Goal: Information Seeking & Learning: Learn about a topic

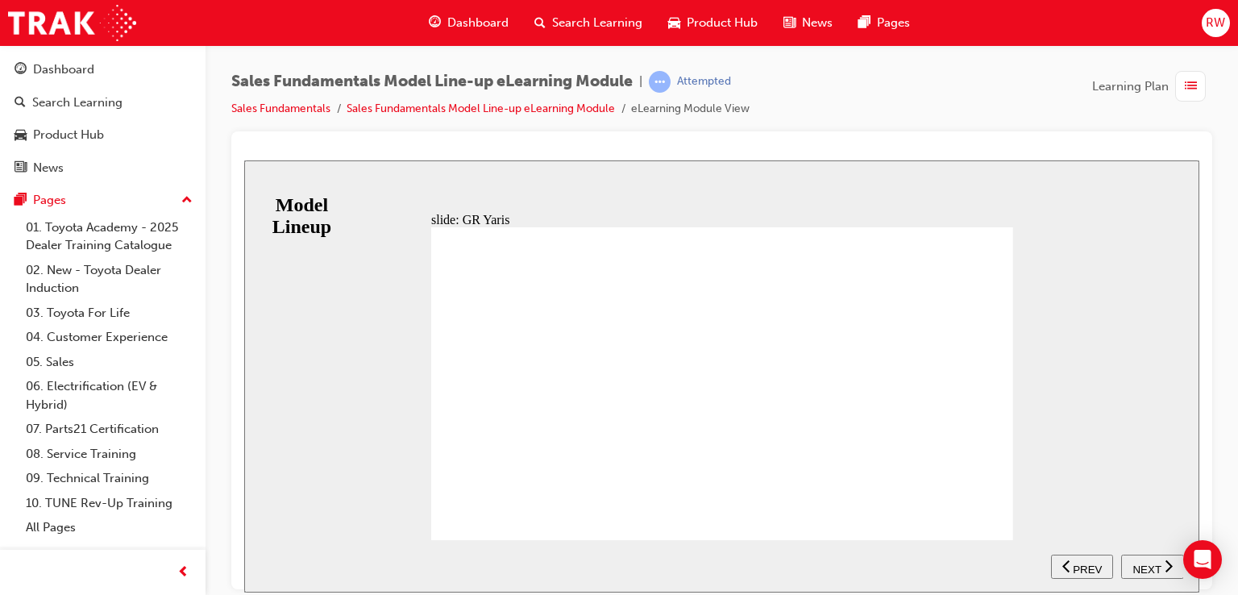
click at [1154, 569] on nav "SUBMIT NEXT PREV" at bounding box center [1117, 565] width 132 height 52
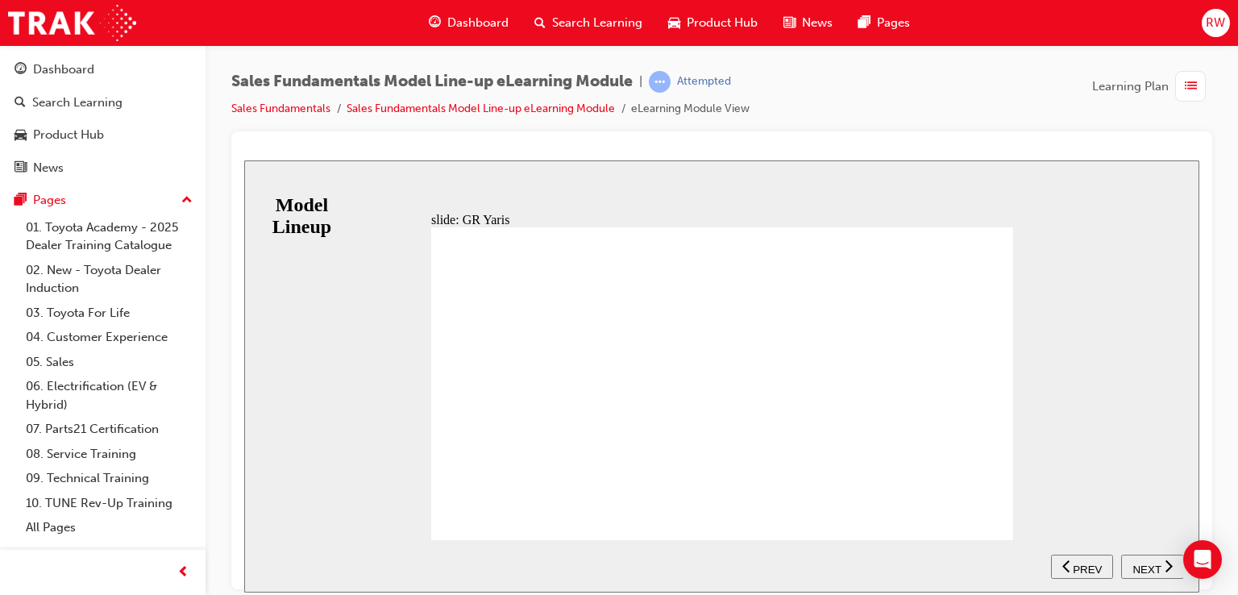
click at [1138, 562] on span "NEXT" at bounding box center [1146, 568] width 28 height 12
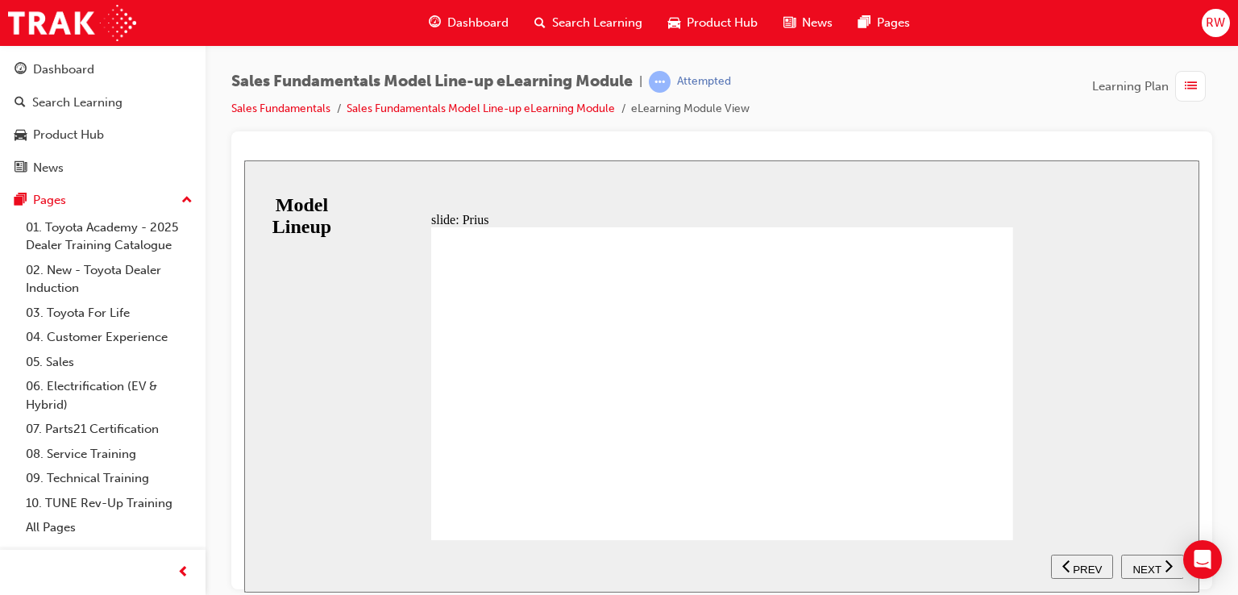
click at [1164, 558] on div "NEXT" at bounding box center [1152, 566] width 50 height 17
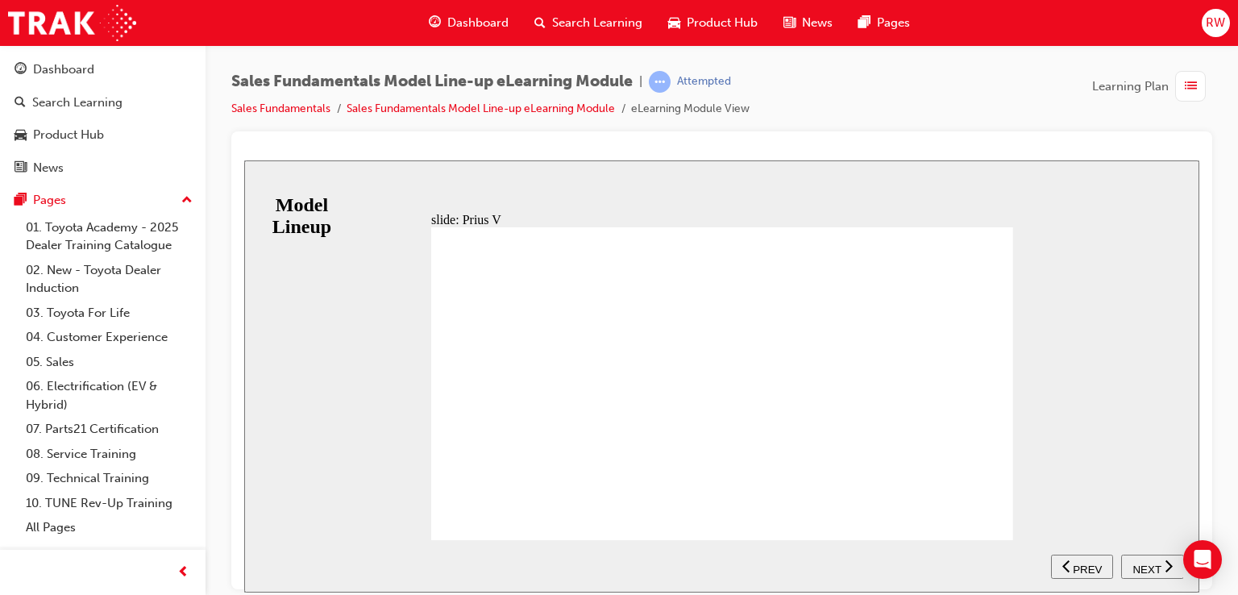
drag, startPoint x: 1143, startPoint y: 562, endPoint x: 1125, endPoint y: 550, distance: 21.0
click at [1125, 550] on nav "SUBMIT NEXT PREV" at bounding box center [1117, 565] width 132 height 52
click at [1140, 558] on div "NEXT" at bounding box center [1152, 566] width 50 height 17
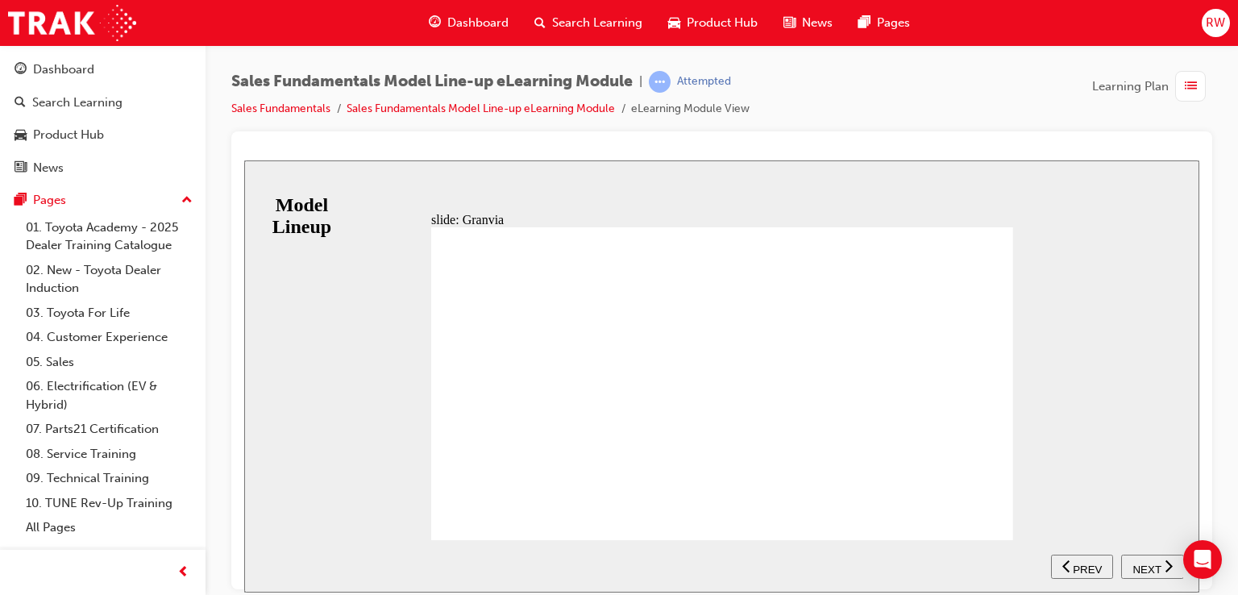
click at [1150, 573] on button "NEXT" at bounding box center [1152, 566] width 63 height 24
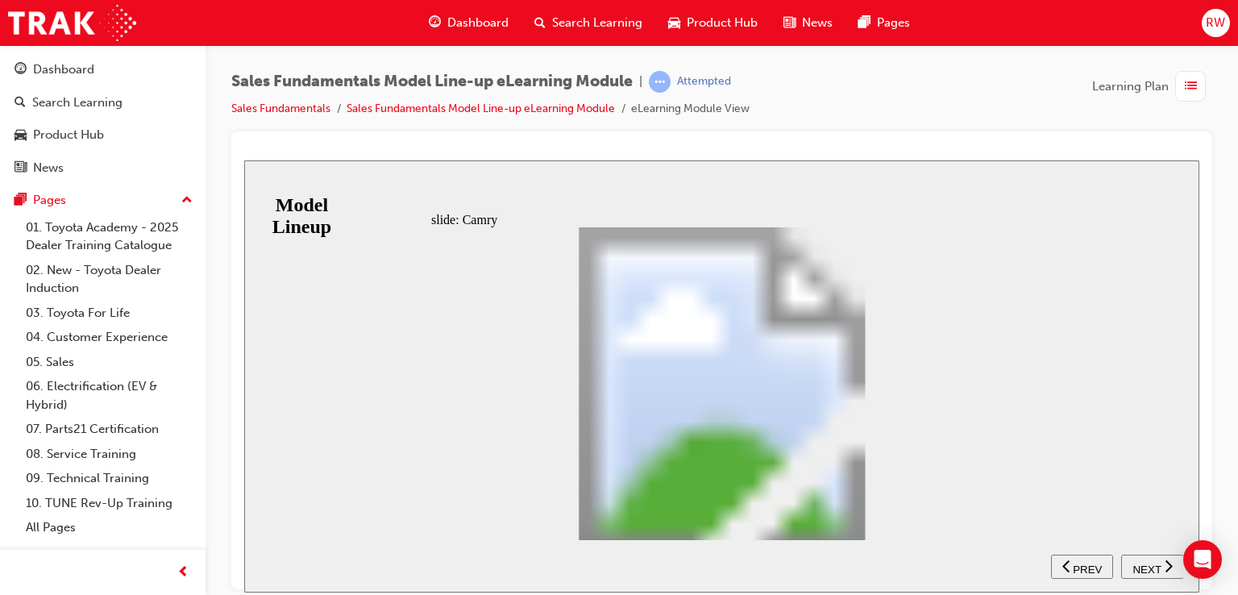
click at [1156, 566] on span "NEXT" at bounding box center [1146, 568] width 28 height 12
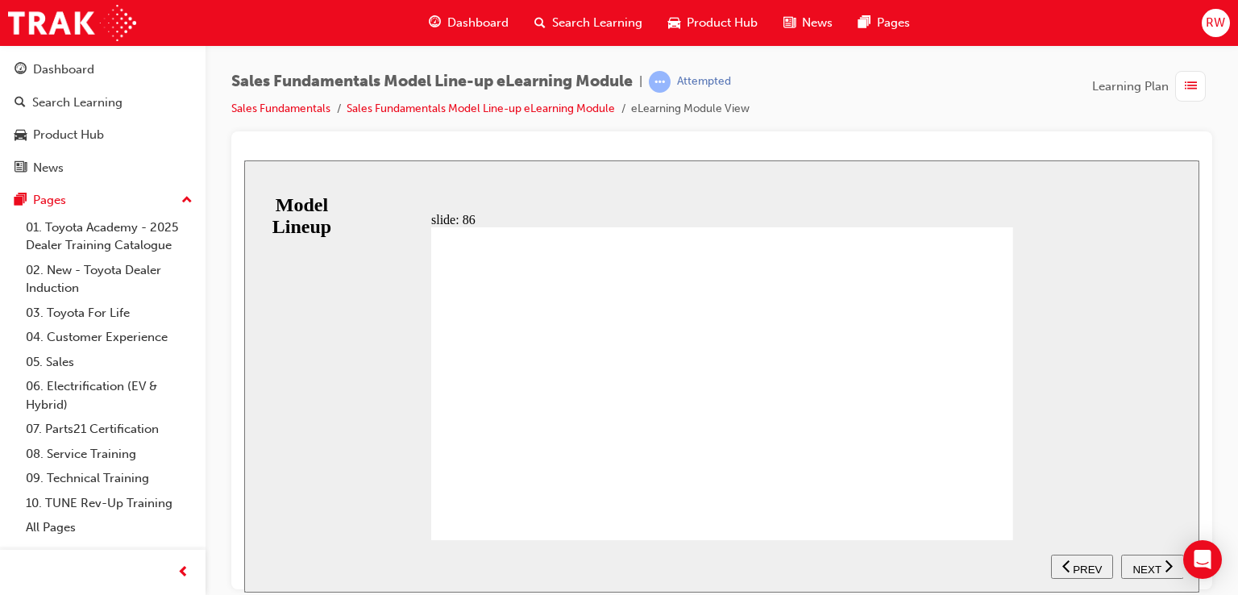
click at [1135, 558] on div "NEXT" at bounding box center [1152, 566] width 50 height 17
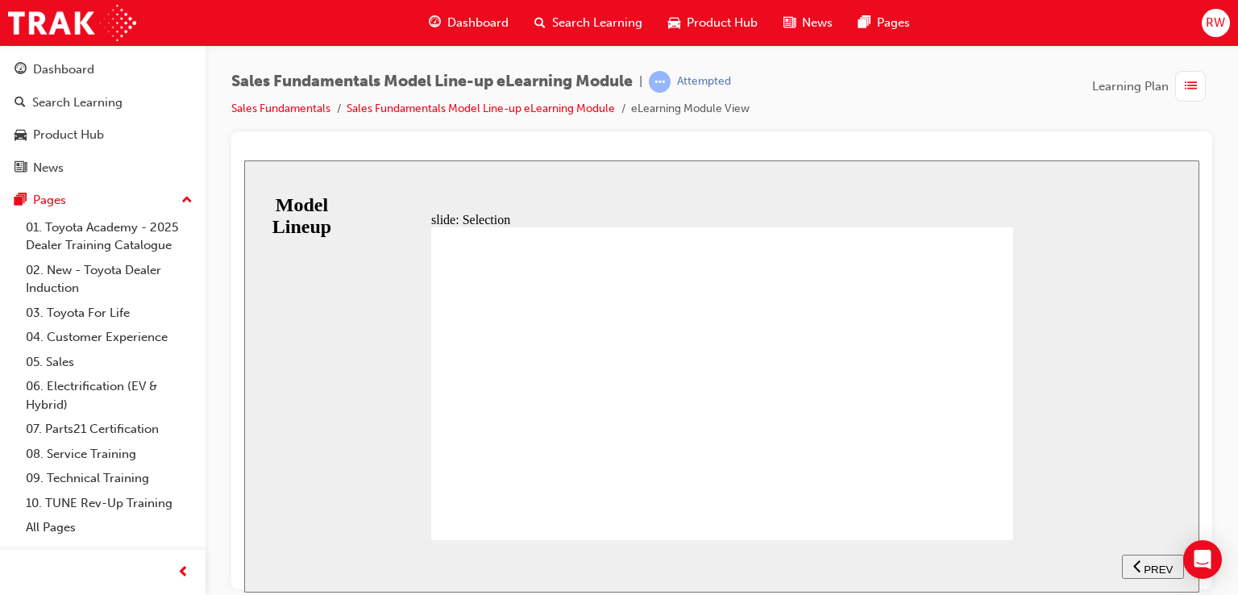
click at [1137, 560] on nav "SUBMIT NEXT PREV" at bounding box center [1117, 565] width 132 height 52
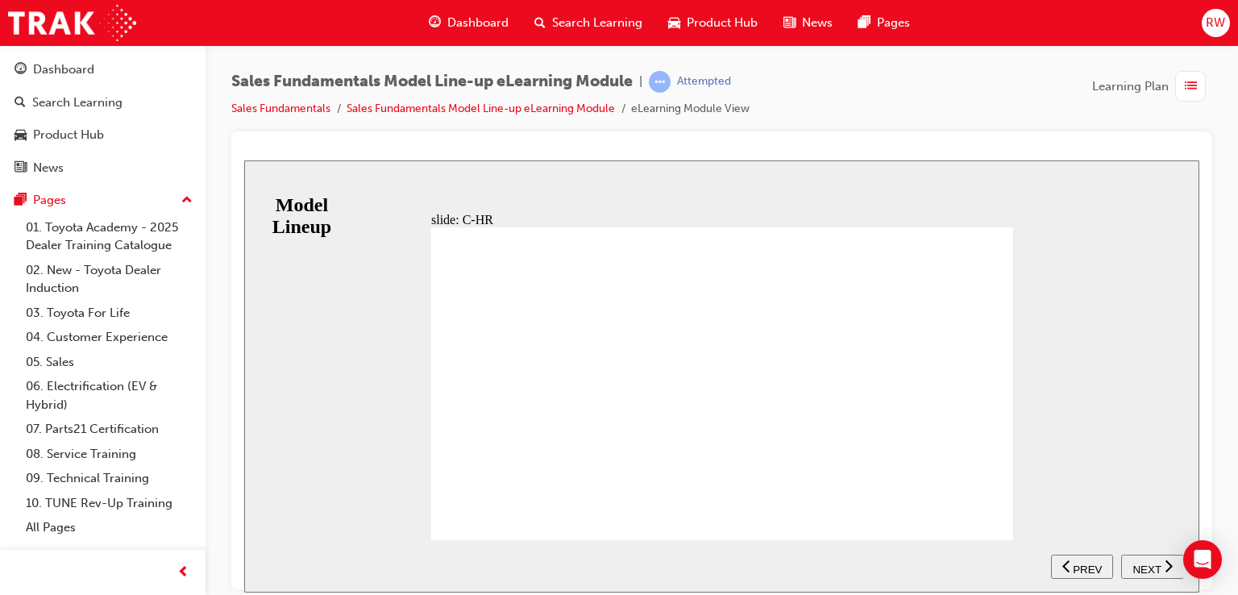
click at [1135, 557] on button "NEXT" at bounding box center [1152, 566] width 63 height 24
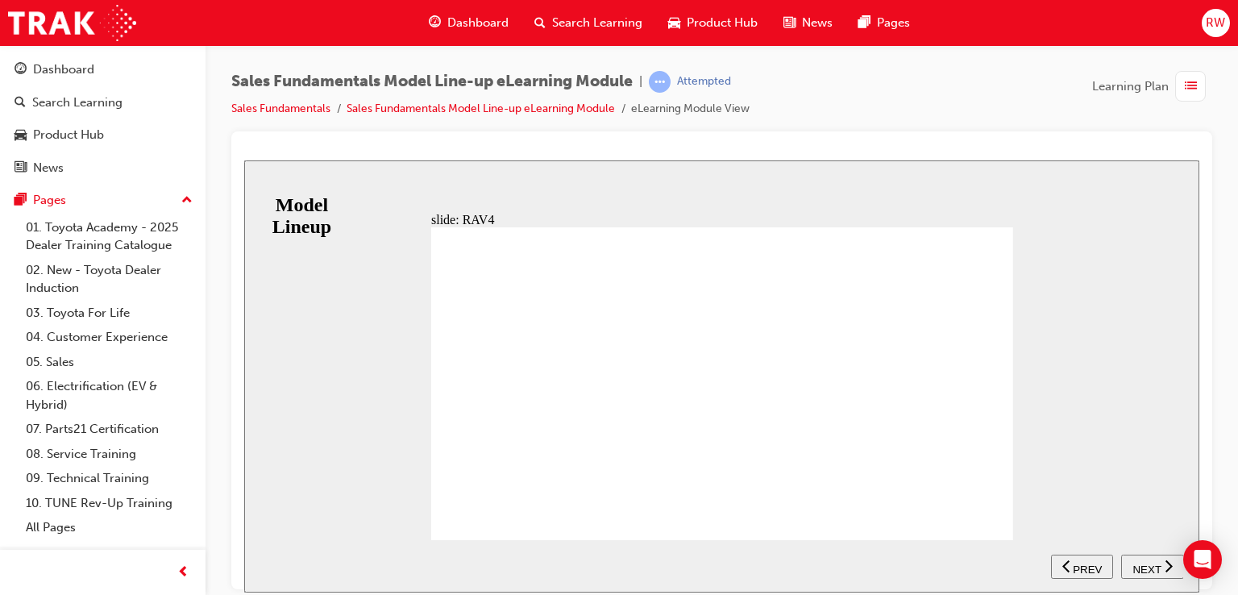
drag, startPoint x: 1128, startPoint y: 555, endPoint x: 1118, endPoint y: 560, distance: 11.5
click at [1128, 557] on button "NEXT" at bounding box center [1152, 566] width 63 height 24
click at [1152, 562] on nav "SUBMIT NEXT PREV" at bounding box center [1117, 565] width 132 height 52
drag, startPoint x: 1006, startPoint y: 521, endPoint x: 988, endPoint y: 508, distance: 21.5
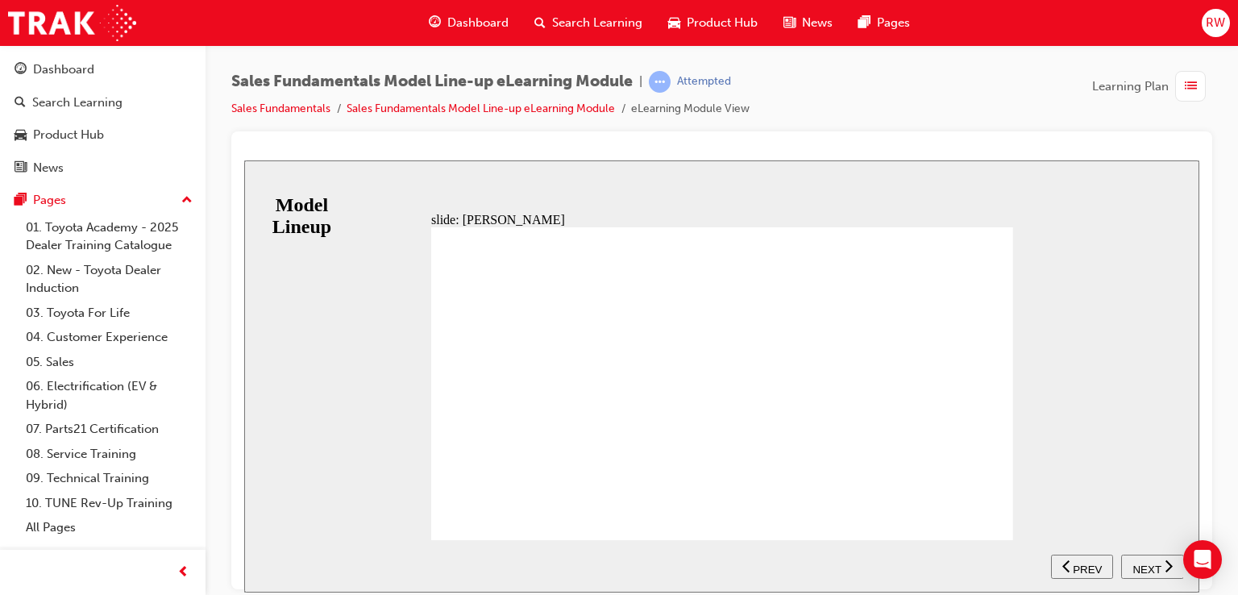
click at [1147, 569] on span "NEXT" at bounding box center [1146, 568] width 28 height 12
click at [1156, 576] on nav "SUBMIT NEXT PREV" at bounding box center [1117, 565] width 132 height 52
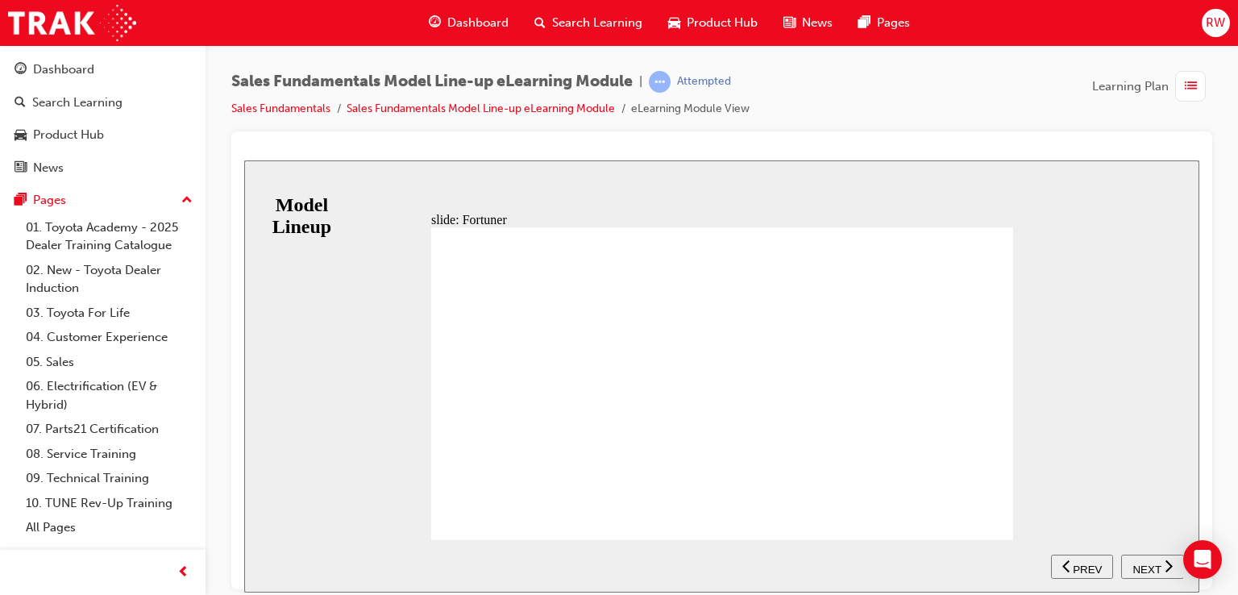
click at [1151, 566] on span "NEXT" at bounding box center [1146, 568] width 28 height 12
click at [1144, 555] on button "NEXT" at bounding box center [1152, 566] width 63 height 24
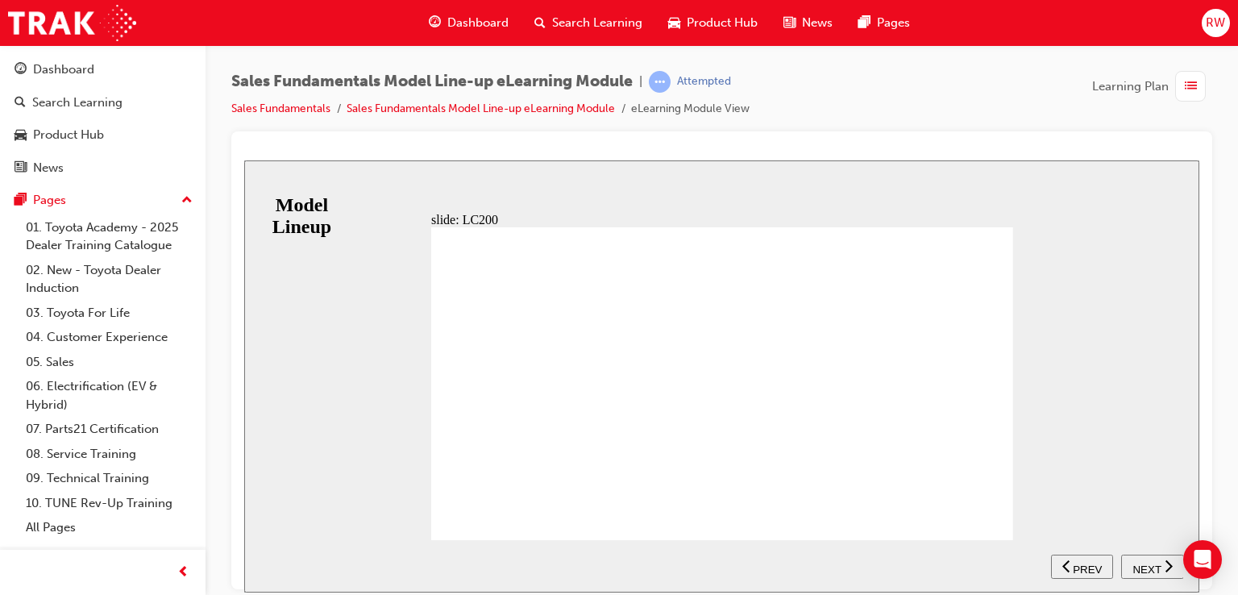
click at [1146, 558] on nav "SUBMIT NEXT PREV" at bounding box center [1117, 565] width 132 height 52
drag, startPoint x: 1165, startPoint y: 568, endPoint x: 1068, endPoint y: 551, distance: 99.0
click at [1160, 568] on div "NEXT" at bounding box center [1152, 566] width 50 height 17
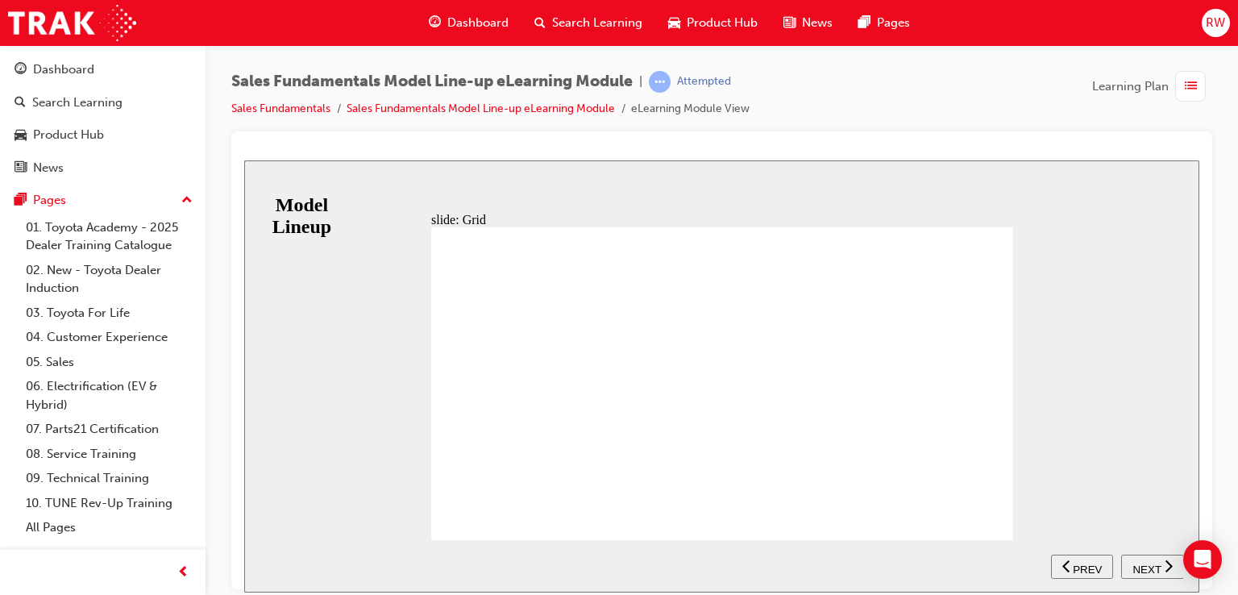
click at [1165, 570] on icon "next" at bounding box center [1168, 565] width 8 height 15
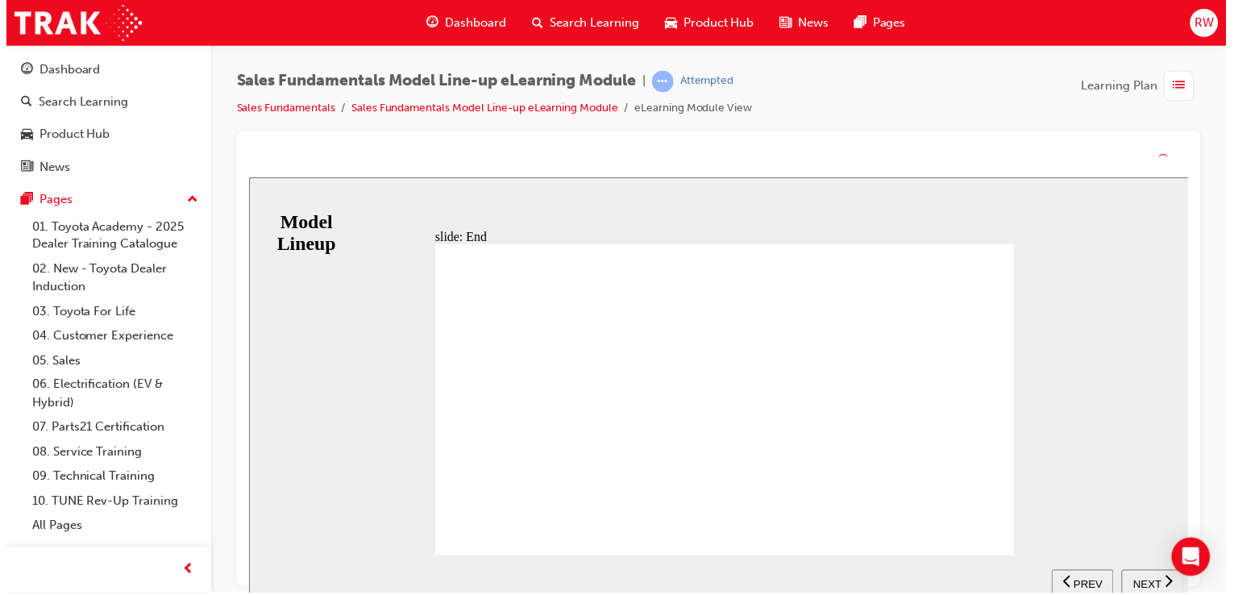
drag, startPoint x: 1167, startPoint y: 566, endPoint x: 1166, endPoint y: 583, distance: 17.7
click at [1166, 583] on nav "SUBMIT NEXT PREV" at bounding box center [1121, 582] width 132 height 52
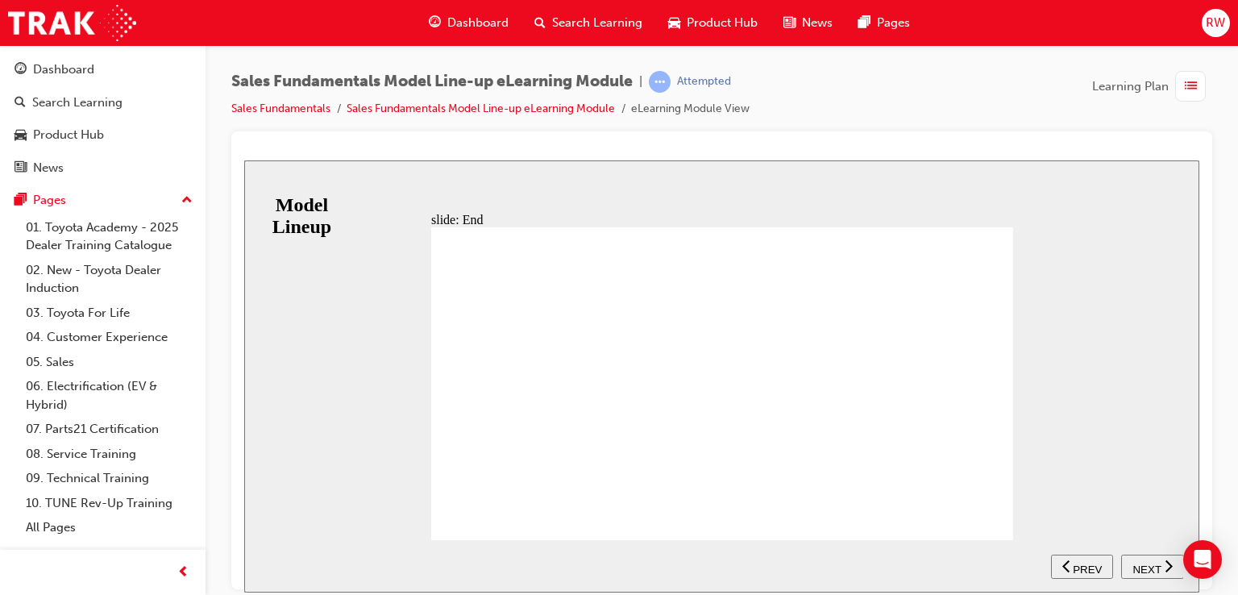
click at [1151, 563] on span "NEXT" at bounding box center [1146, 568] width 28 height 12
click at [1156, 573] on button "NEXT" at bounding box center [1152, 566] width 63 height 24
click at [504, 13] on div "Dashboard" at bounding box center [469, 22] width 106 height 33
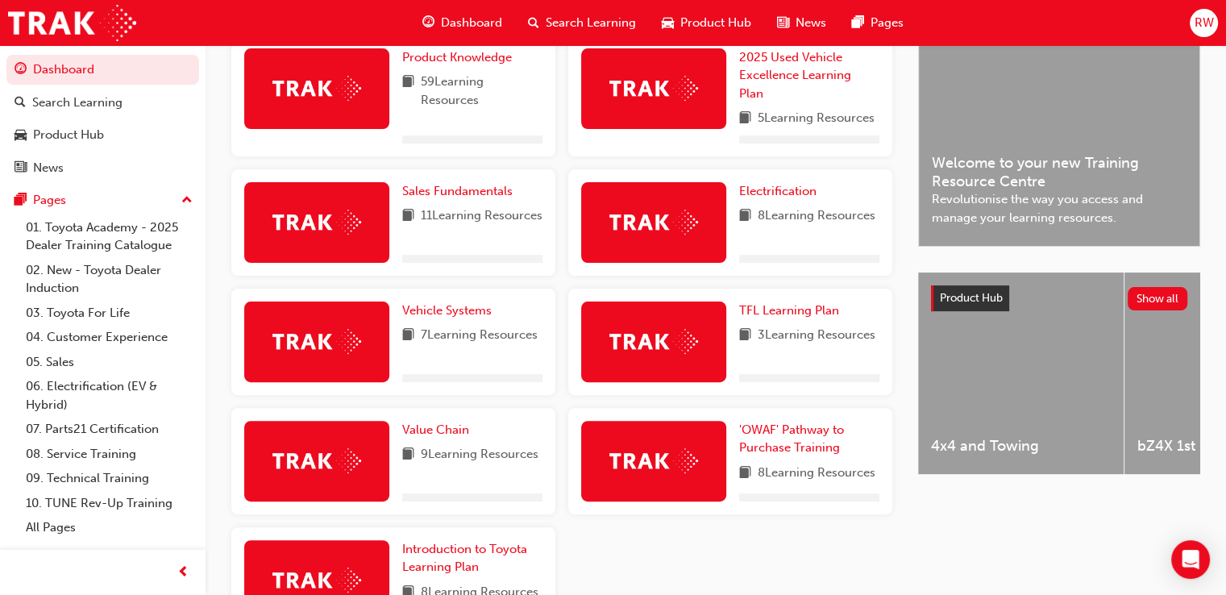
scroll to position [506, 0]
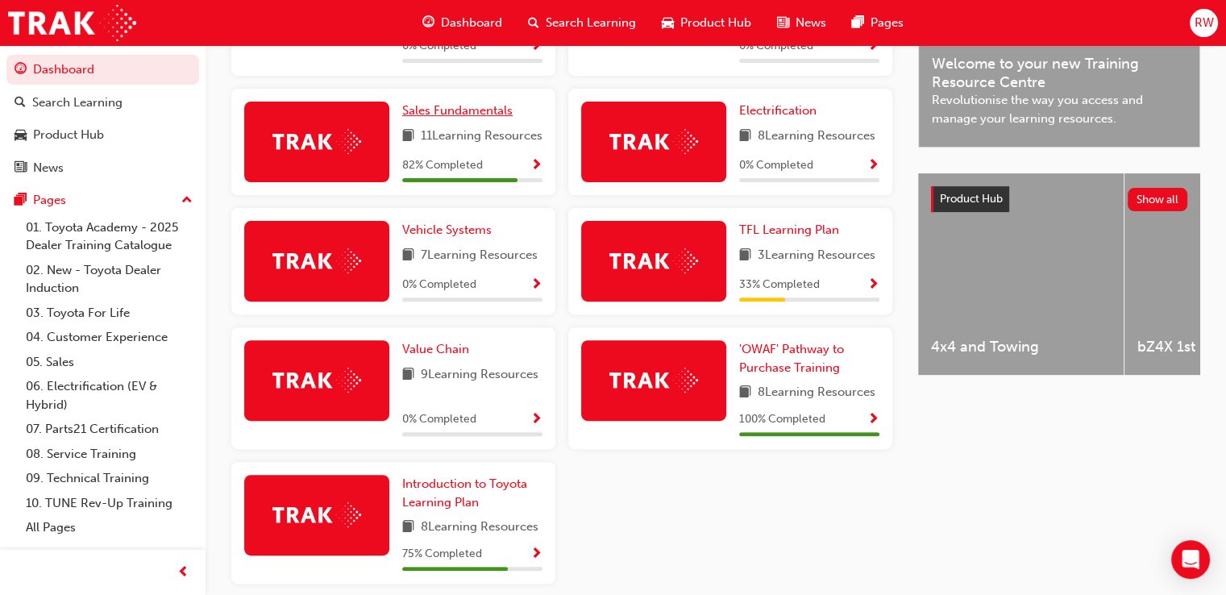
click at [488, 108] on span "Sales Fundamentals" at bounding box center [457, 110] width 110 height 15
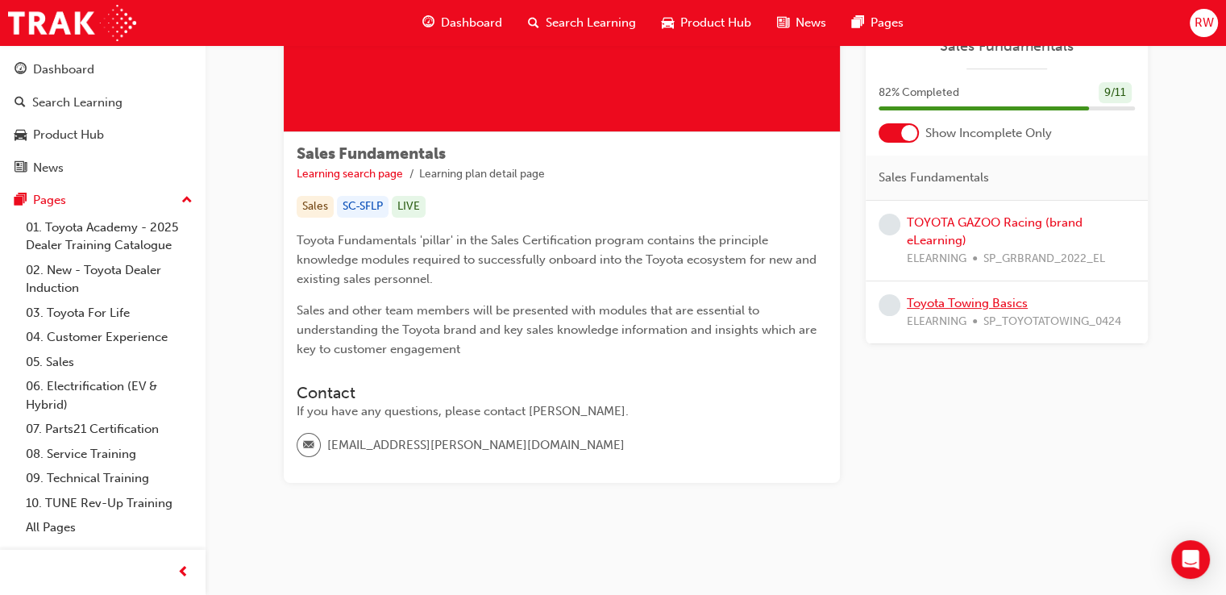
scroll to position [199, 0]
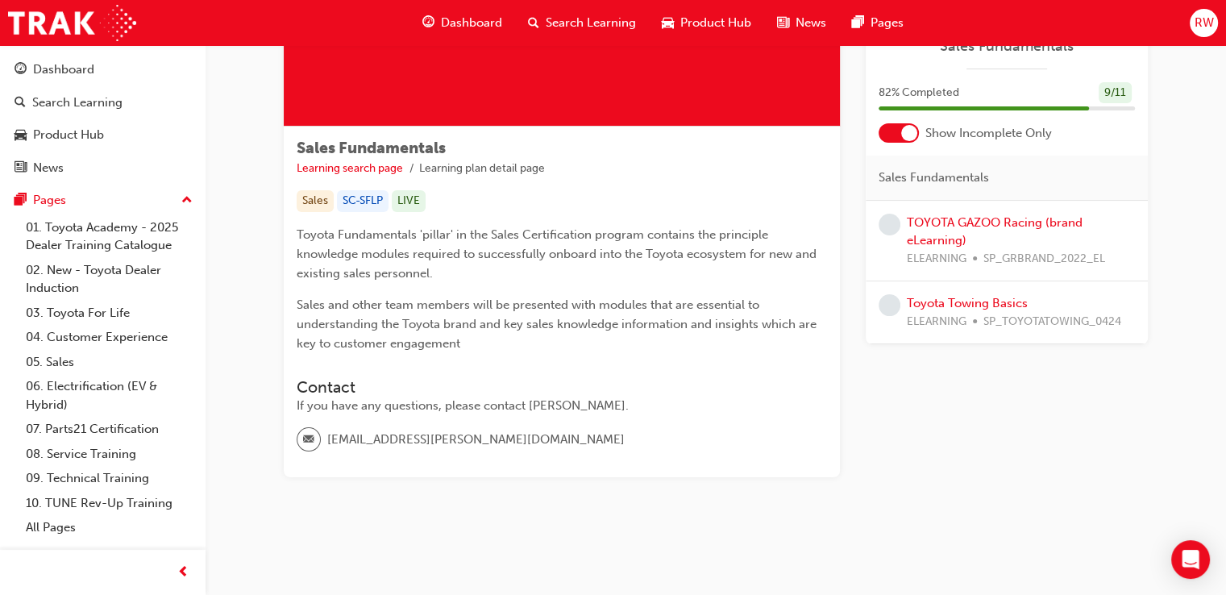
click at [909, 125] on div at bounding box center [909, 133] width 16 height 16
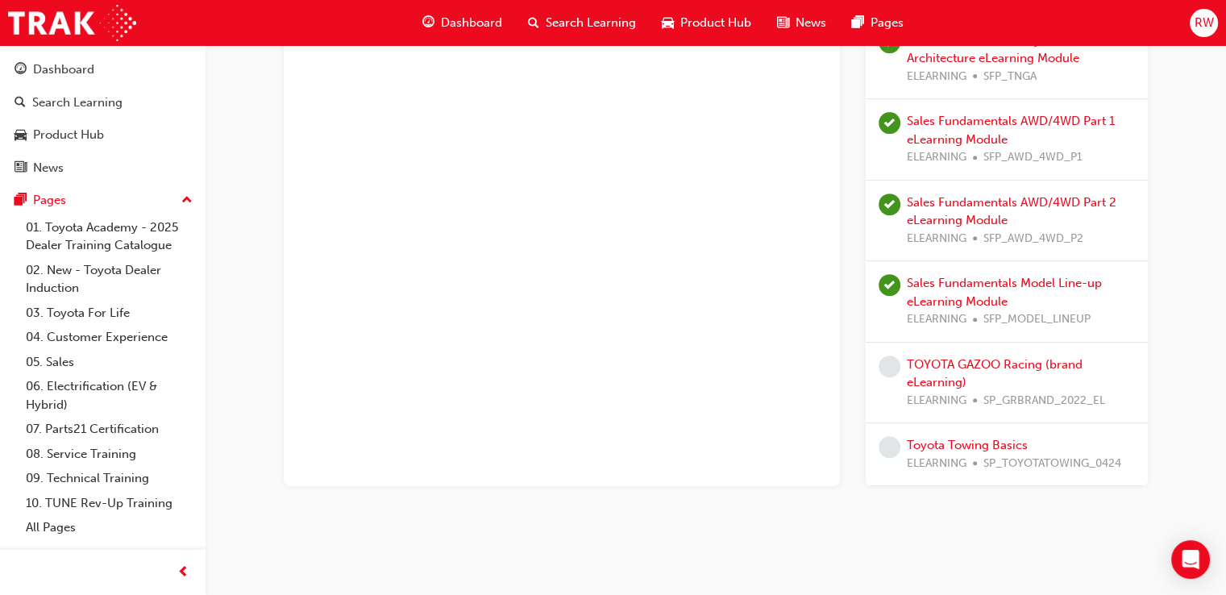
scroll to position [635, 0]
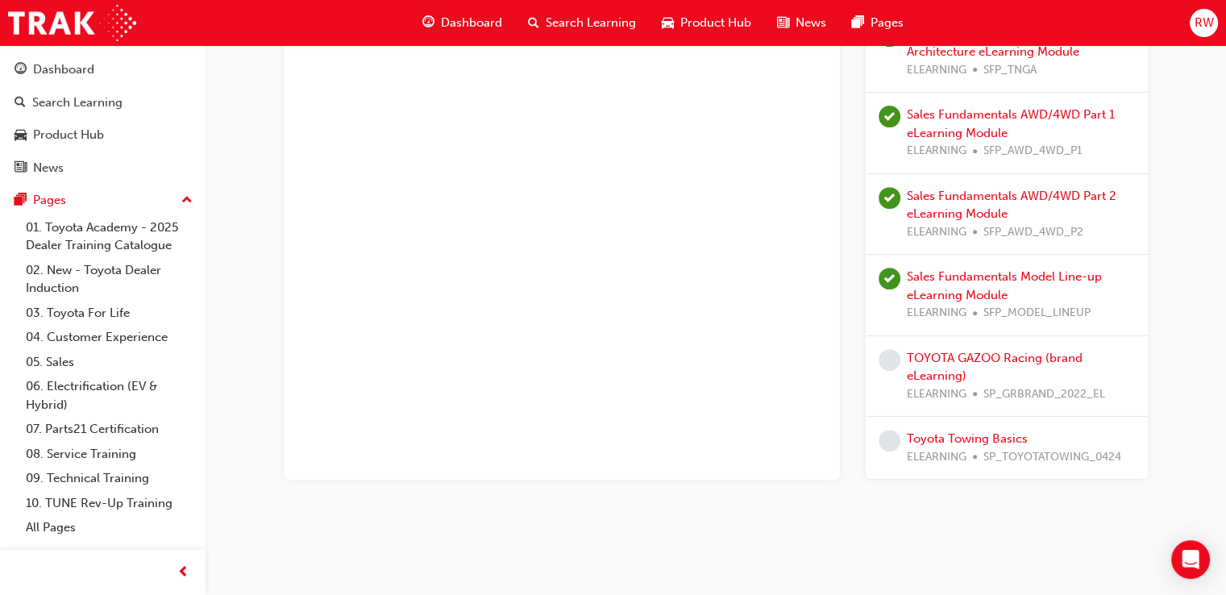
click at [972, 364] on div "TOYOTA GAZOO Racing (brand eLearning) ELEARNING SP_GRBRAND_2022_EL" at bounding box center [1021, 376] width 228 height 55
click at [954, 354] on link "TOYOTA GAZOO Racing (brand eLearning)" at bounding box center [995, 367] width 176 height 33
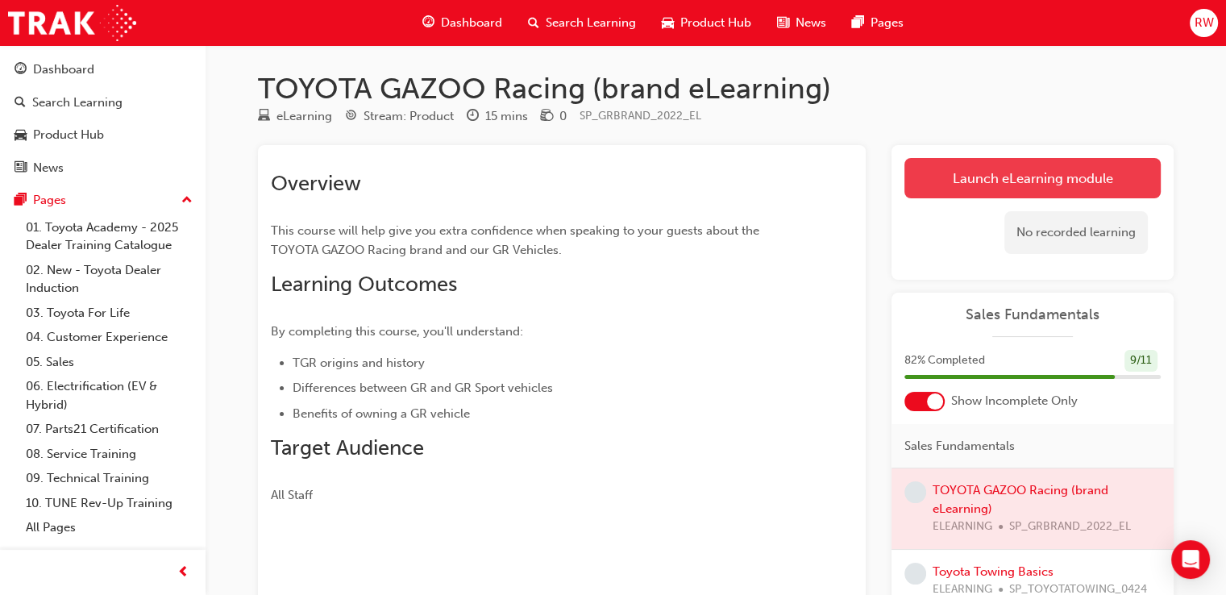
click at [966, 176] on link "Launch eLearning module" at bounding box center [1032, 178] width 256 height 40
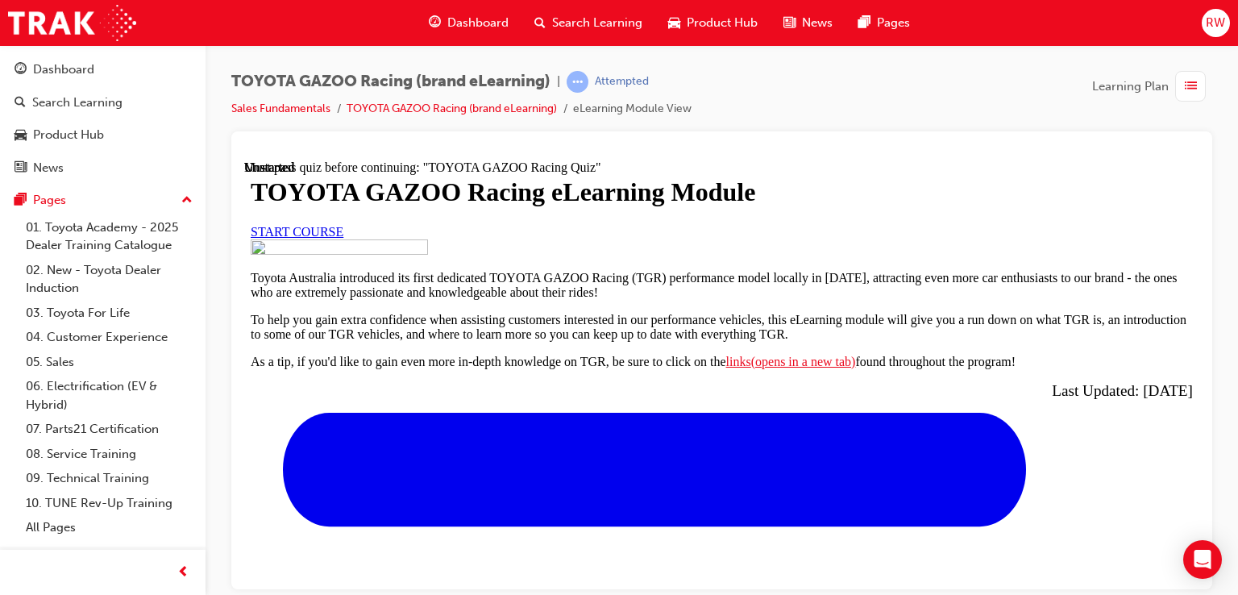
click at [343, 238] on link "START COURSE" at bounding box center [297, 231] width 93 height 14
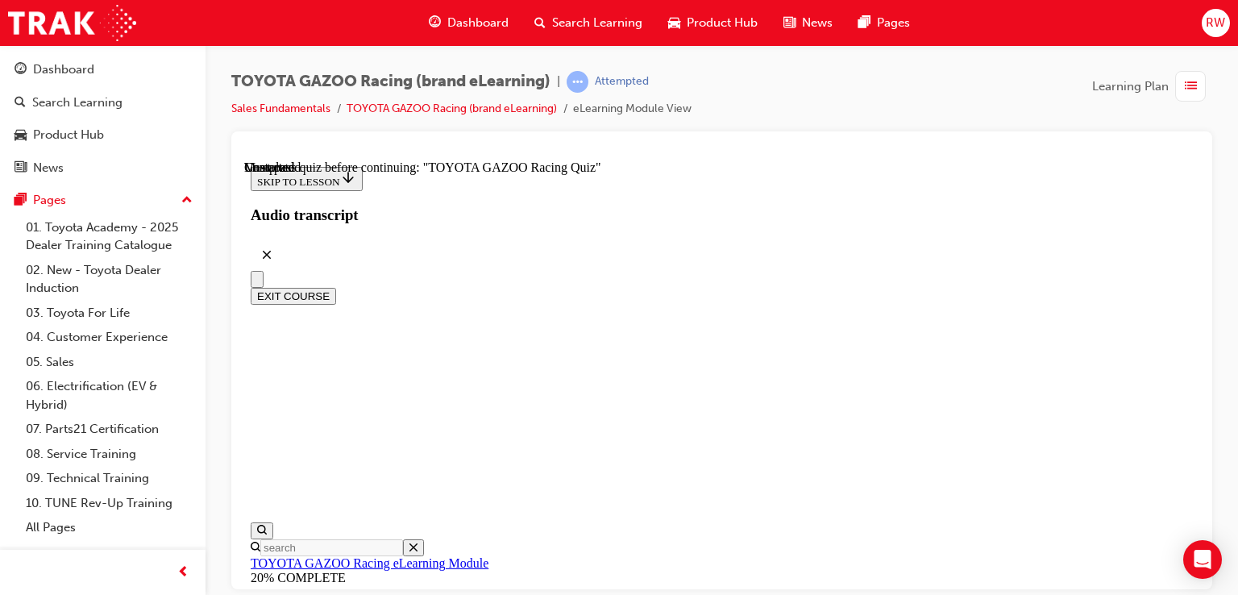
scroll to position [5979, 0]
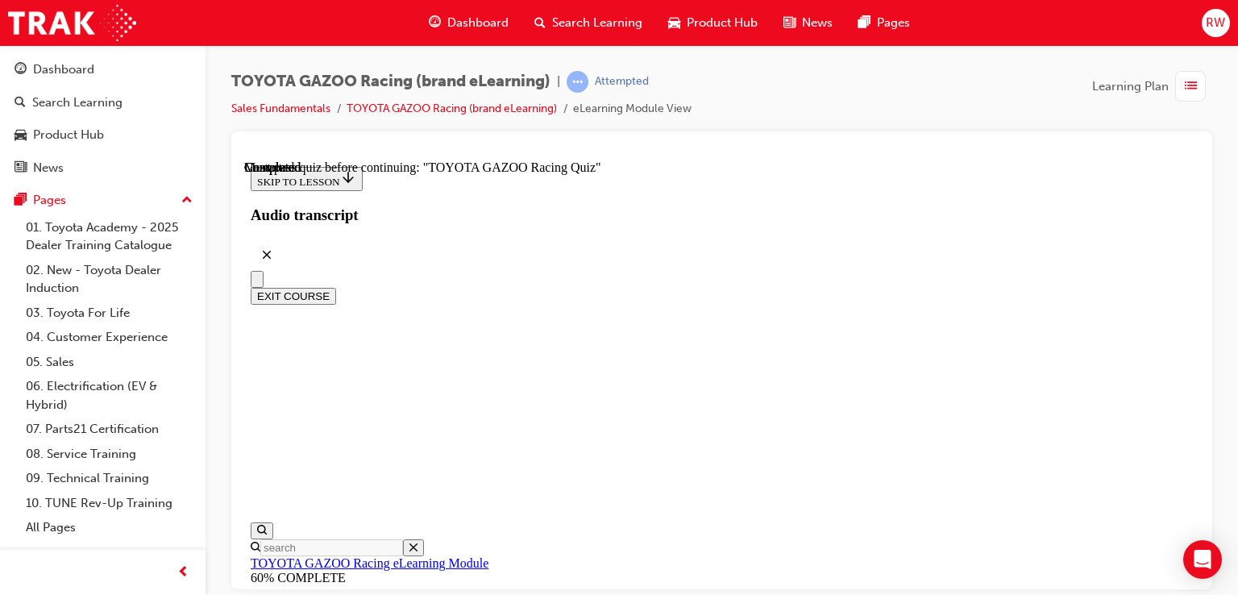
scroll to position [1399, 0]
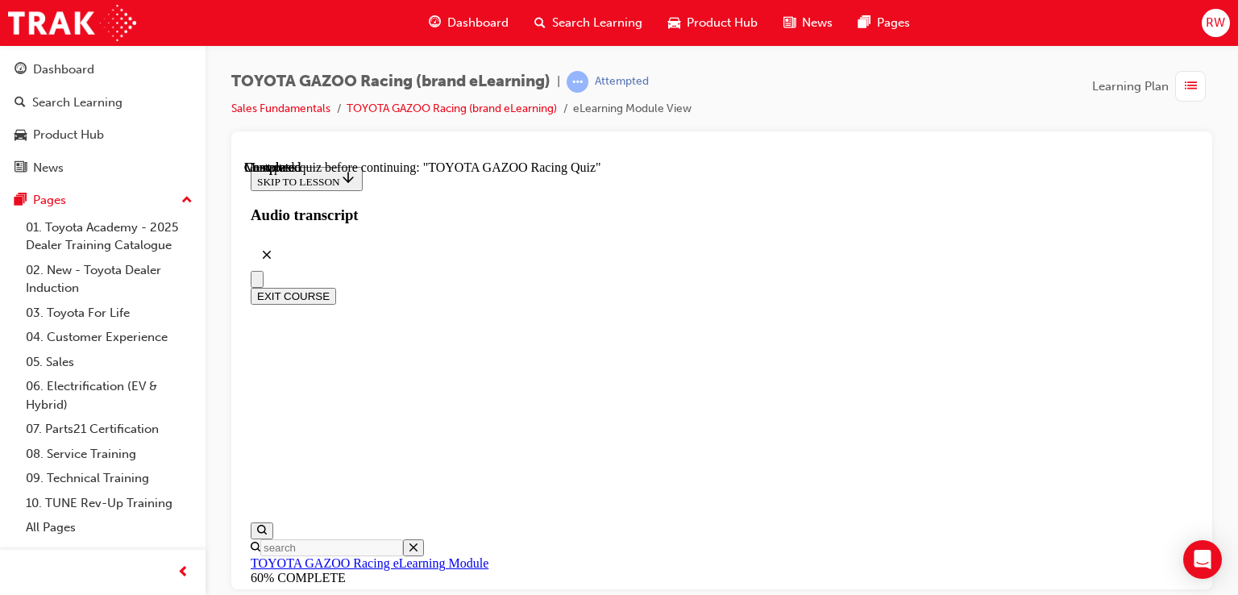
radio input "true"
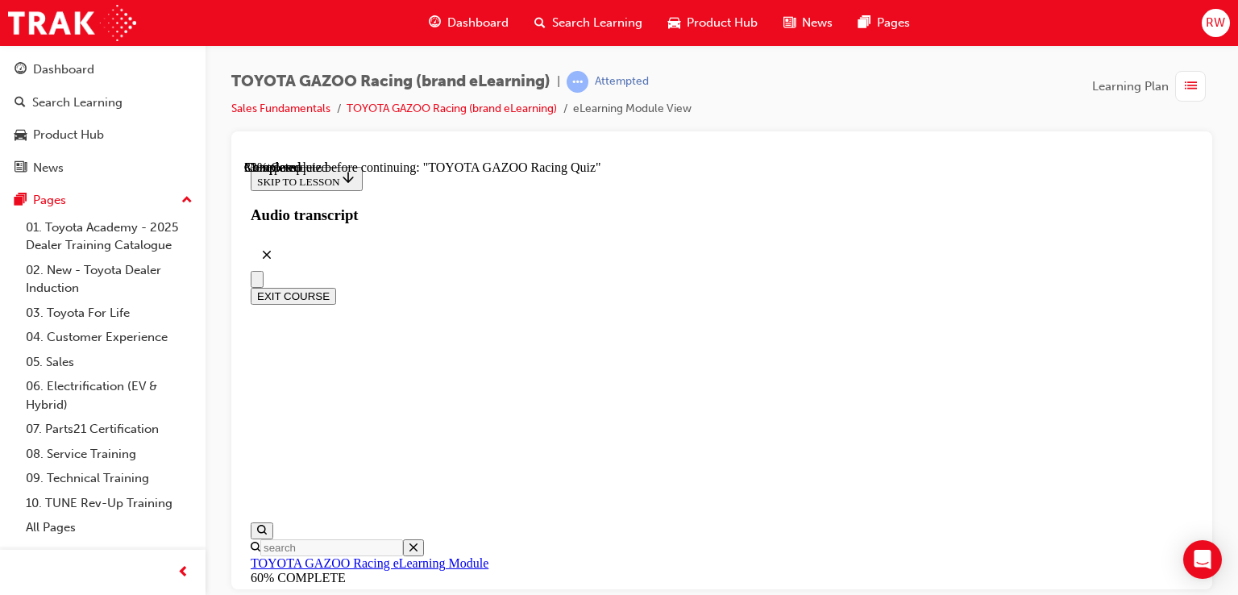
radio input "true"
drag, startPoint x: 819, startPoint y: 238, endPoint x: 822, endPoint y: 251, distance: 14.1
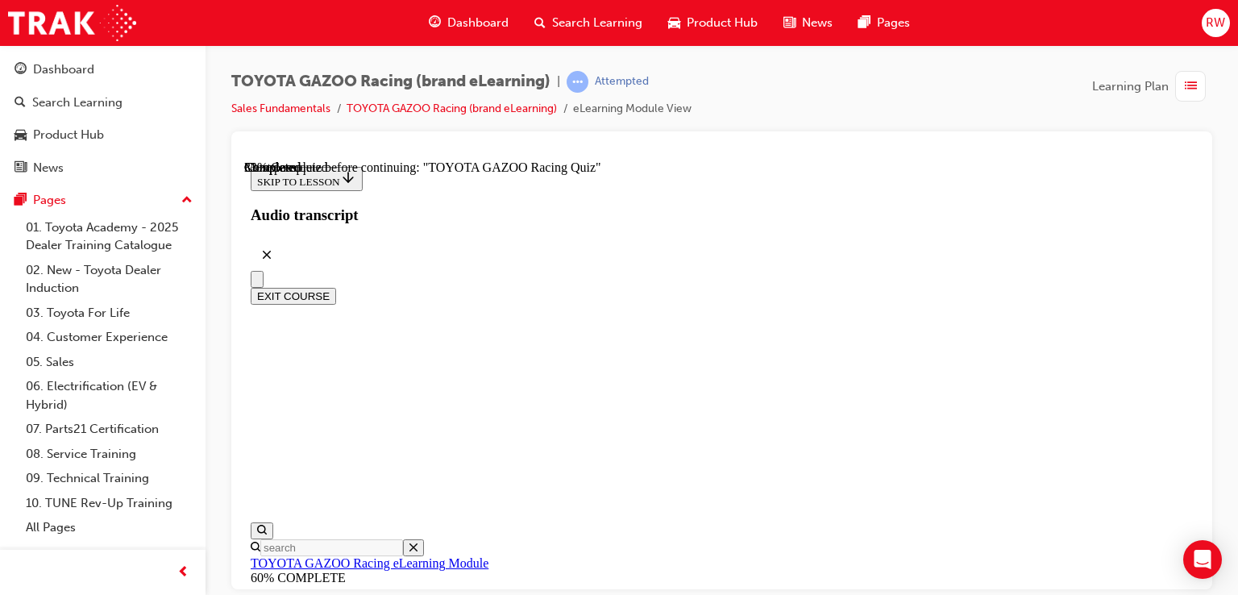
radio input "true"
drag, startPoint x: 819, startPoint y: 418, endPoint x: 828, endPoint y: 458, distance: 40.7
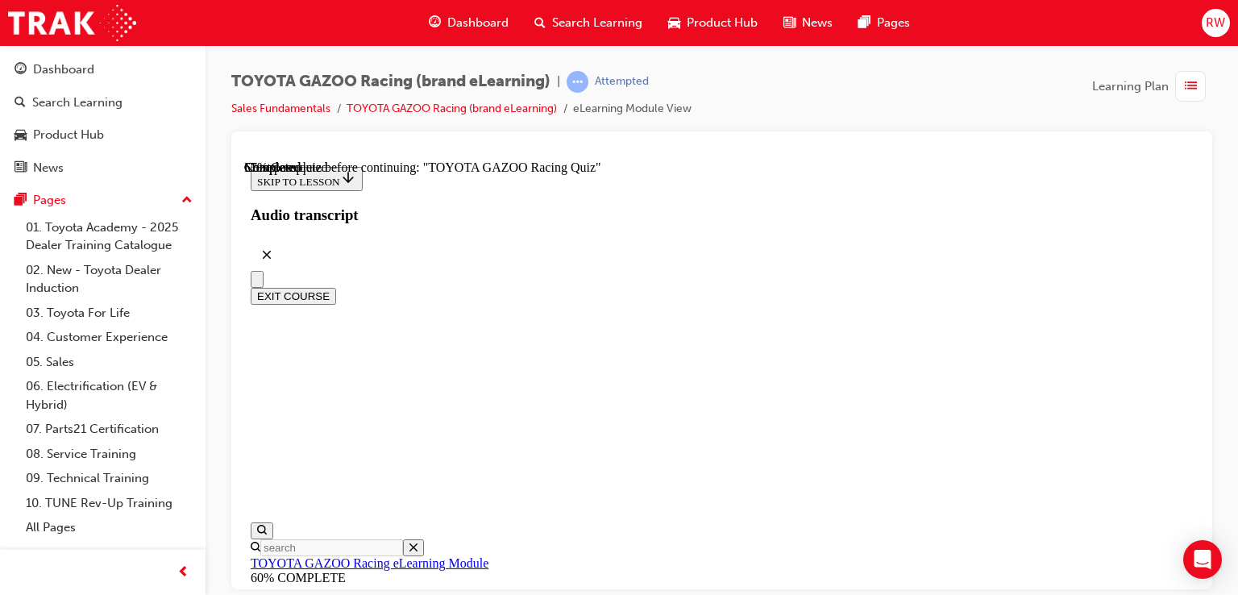
radio input "true"
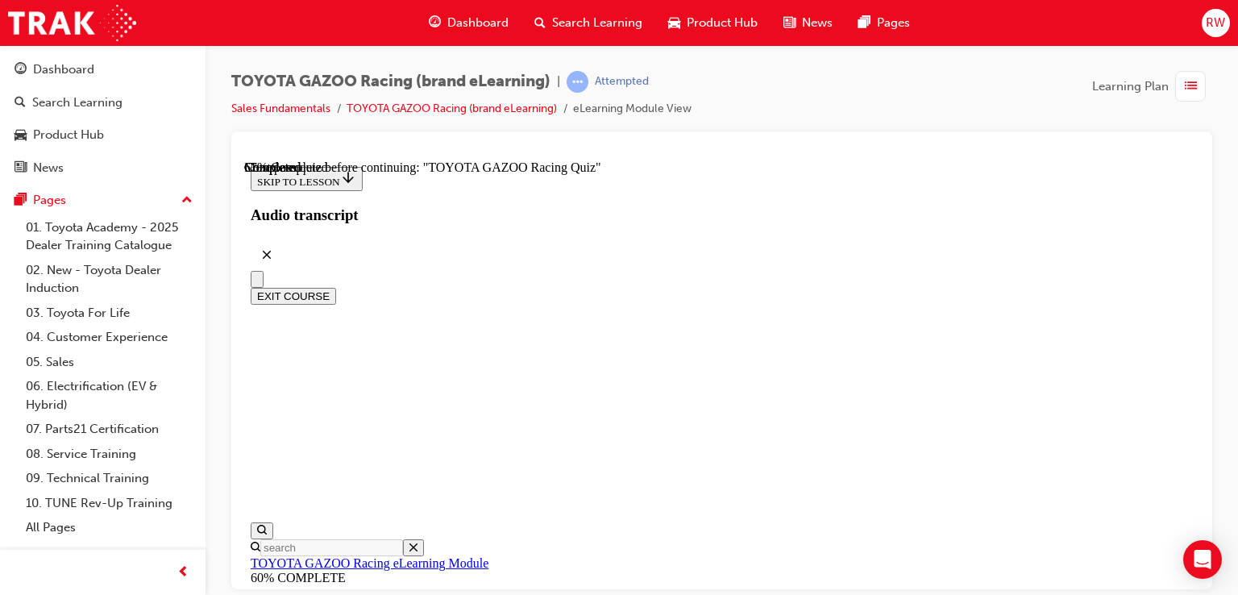
radio input "true"
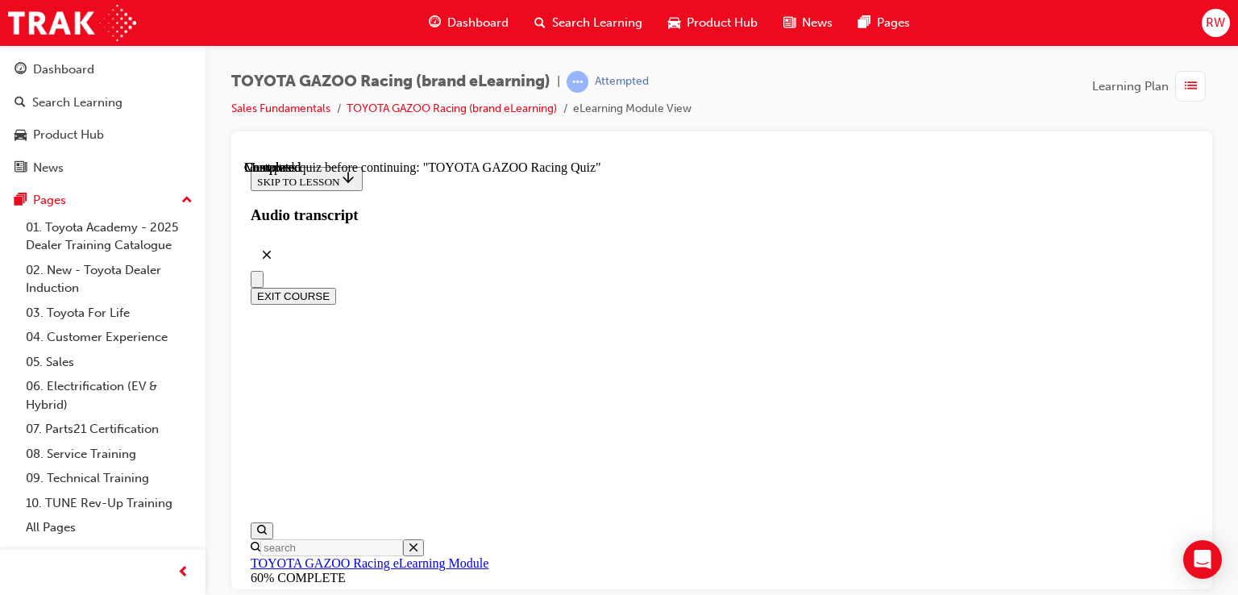
scroll to position [172, 0]
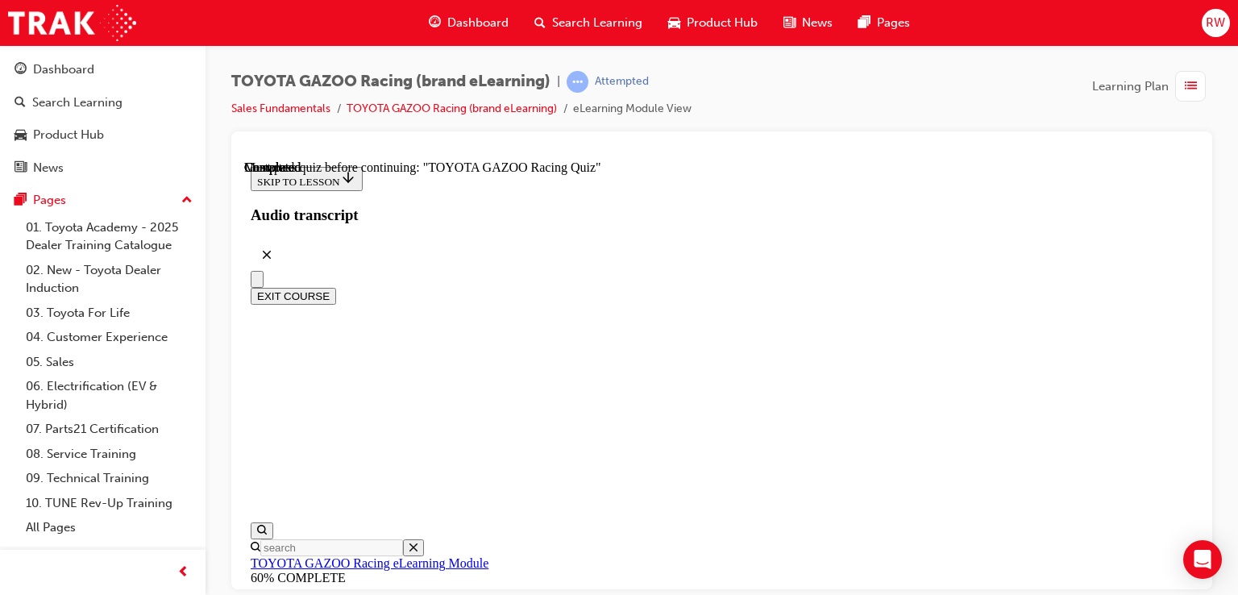
radio input "true"
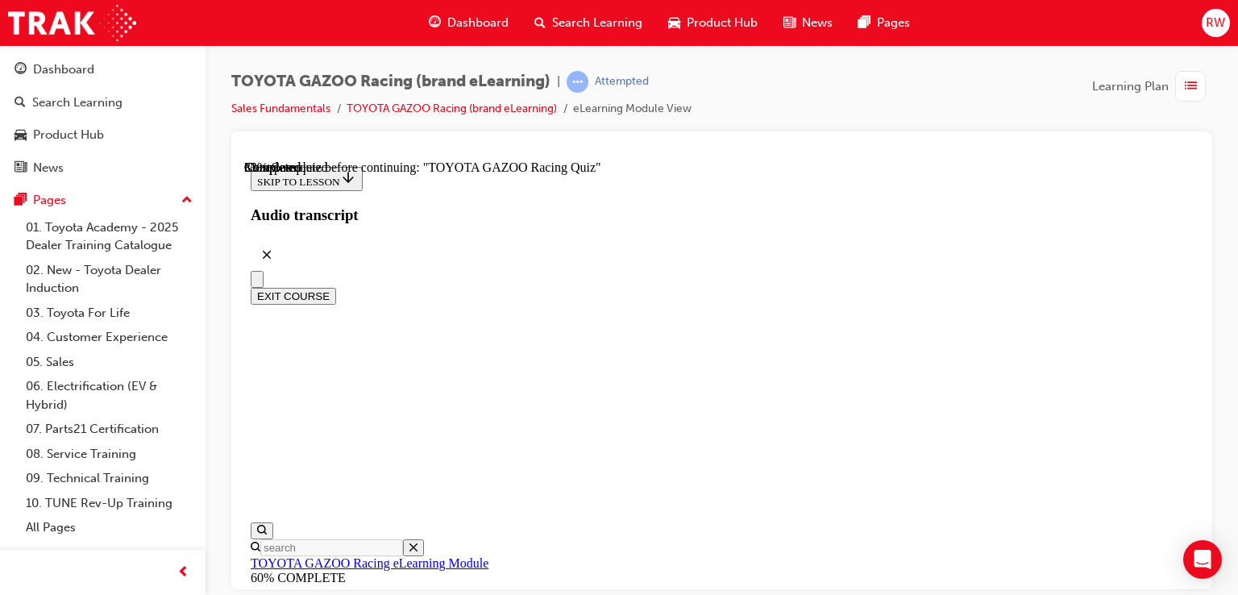
radio input "true"
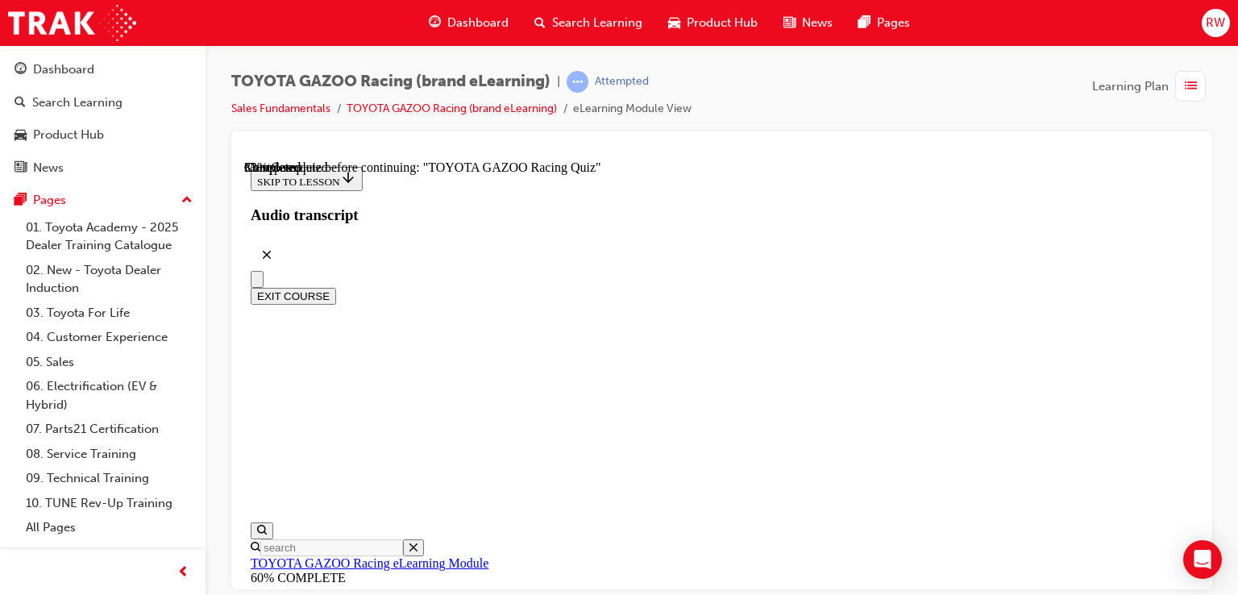
scroll to position [0, 0]
radio input "true"
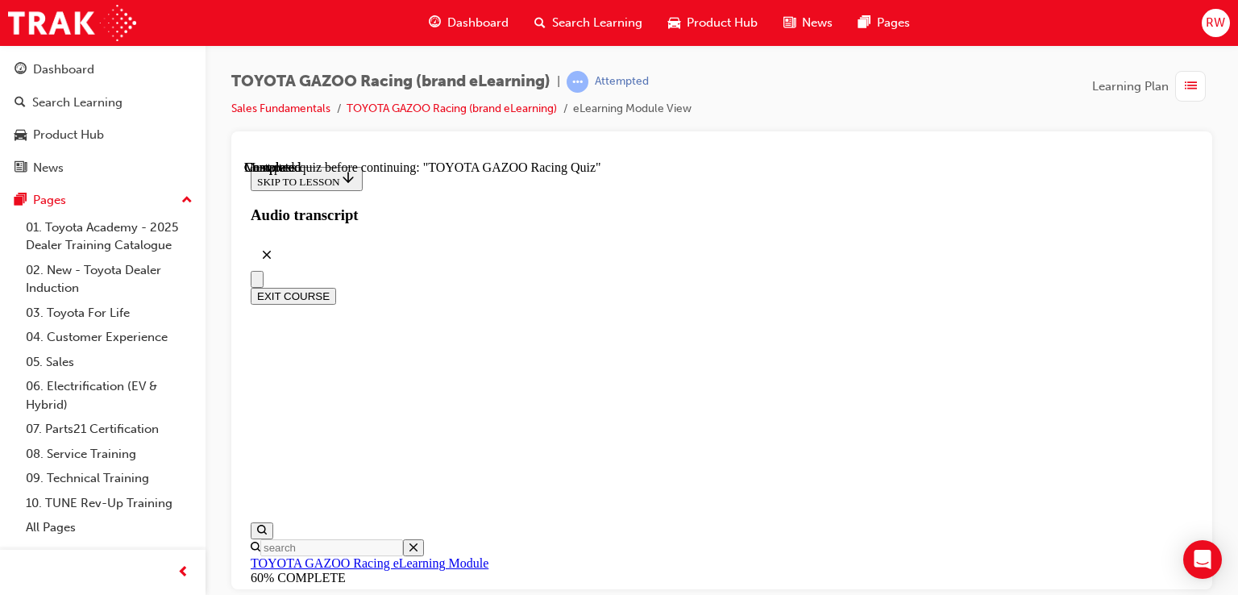
radio input "true"
drag, startPoint x: 745, startPoint y: 398, endPoint x: 781, endPoint y: 408, distance: 37.5
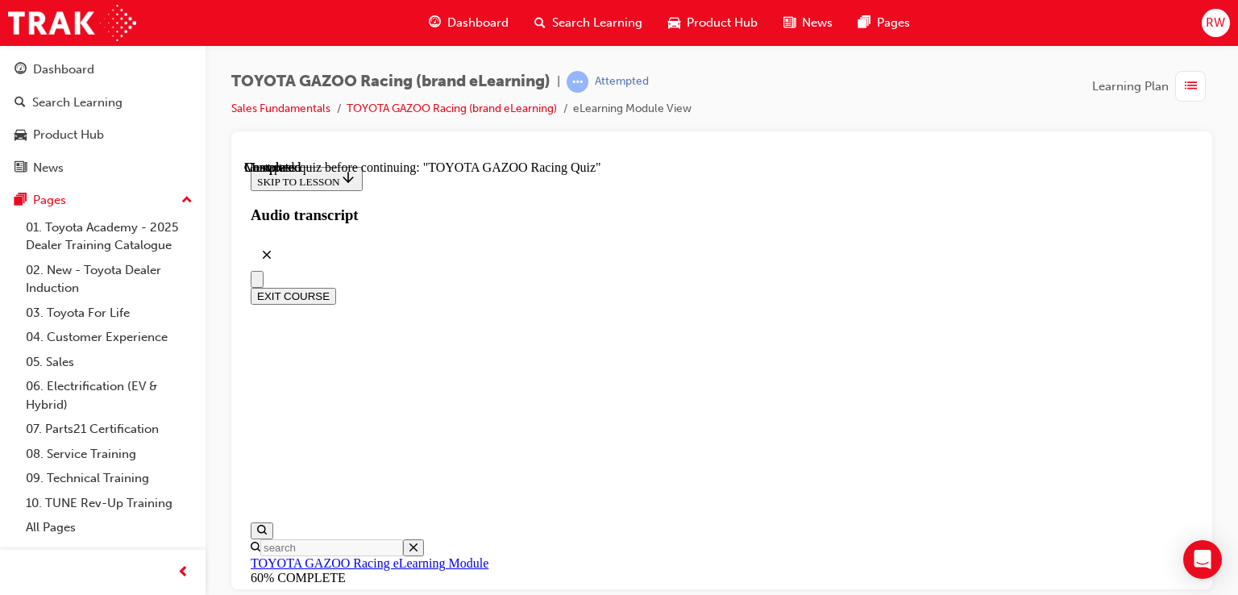
radio input "true"
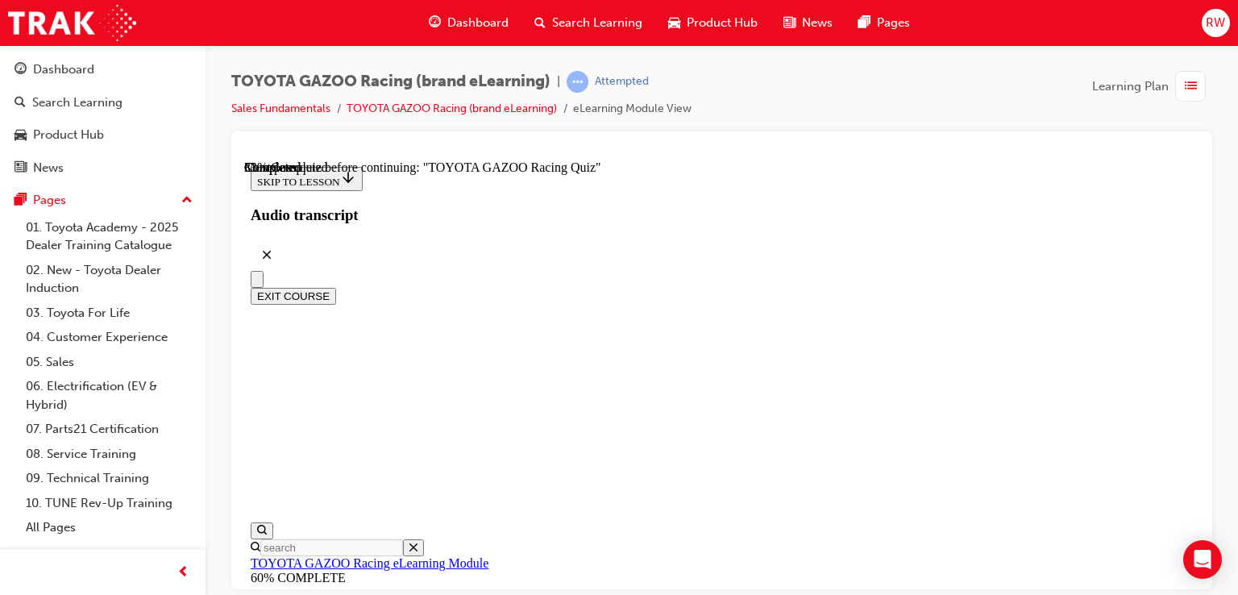
radio input "true"
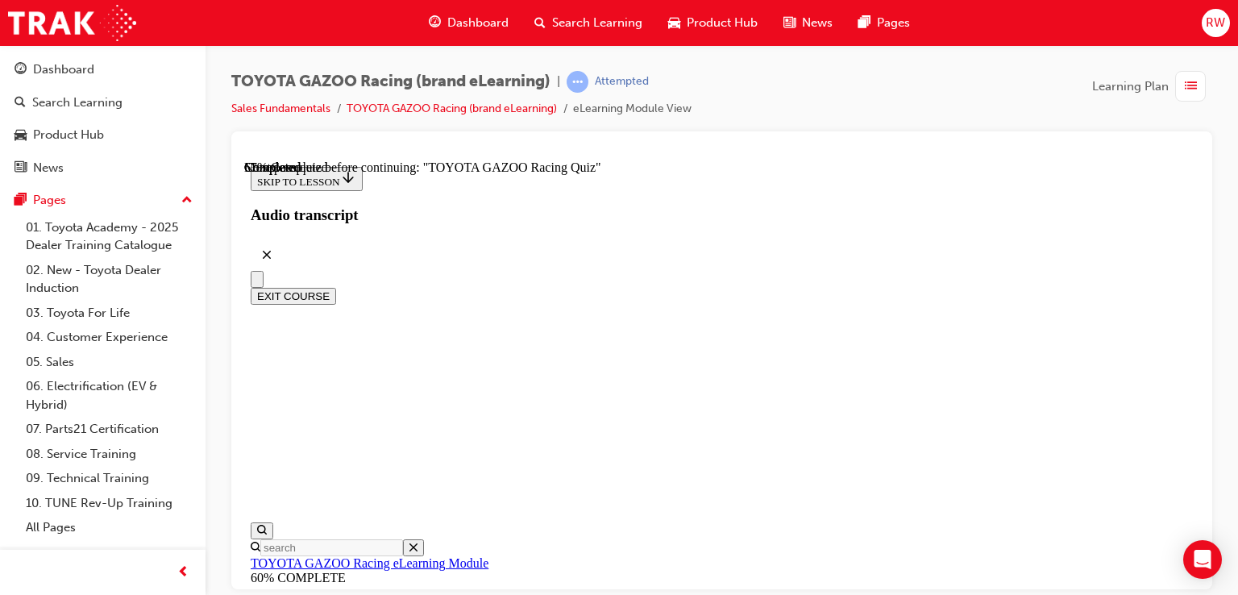
radio input "true"
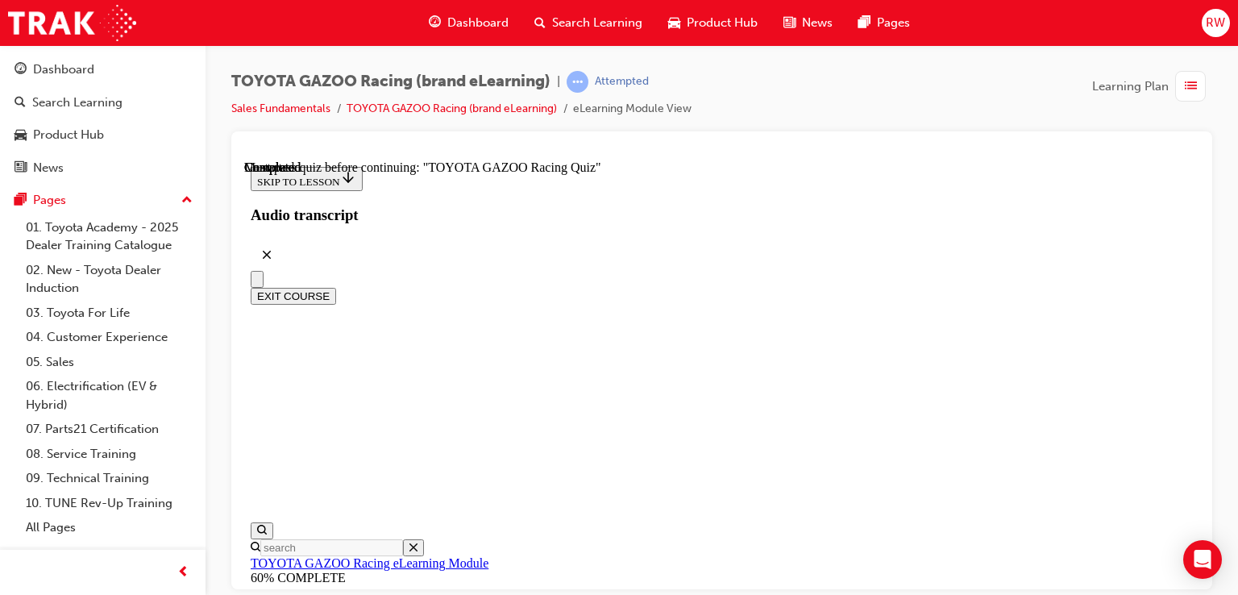
radio input "true"
drag, startPoint x: 819, startPoint y: 502, endPoint x: 817, endPoint y: 490, distance: 12.2
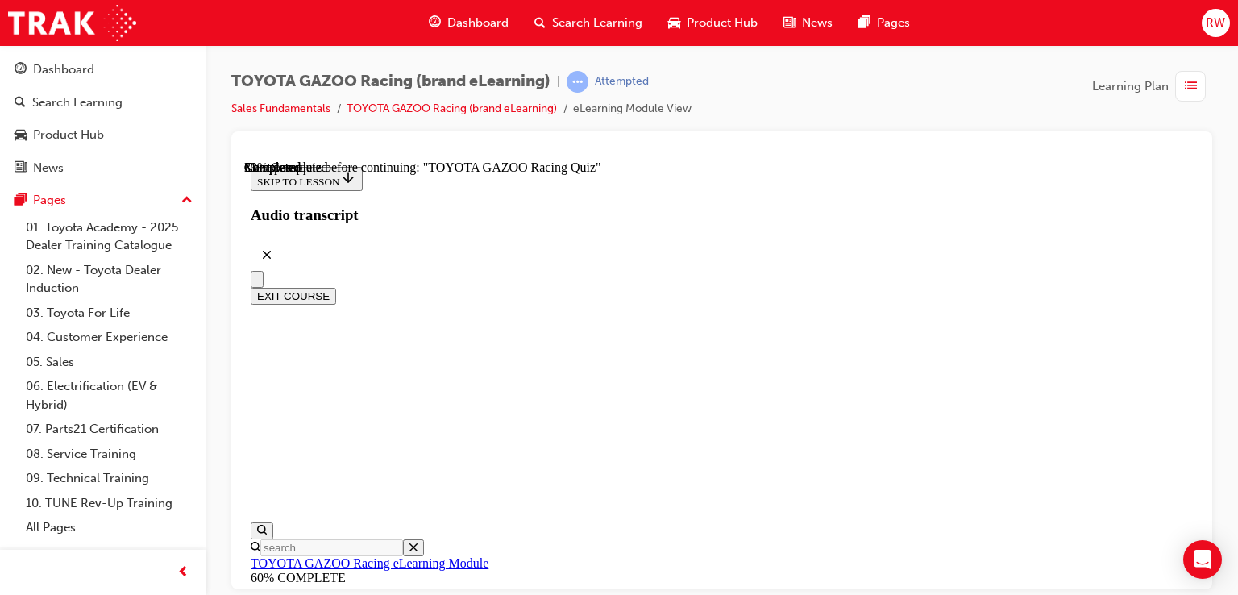
radio input "true"
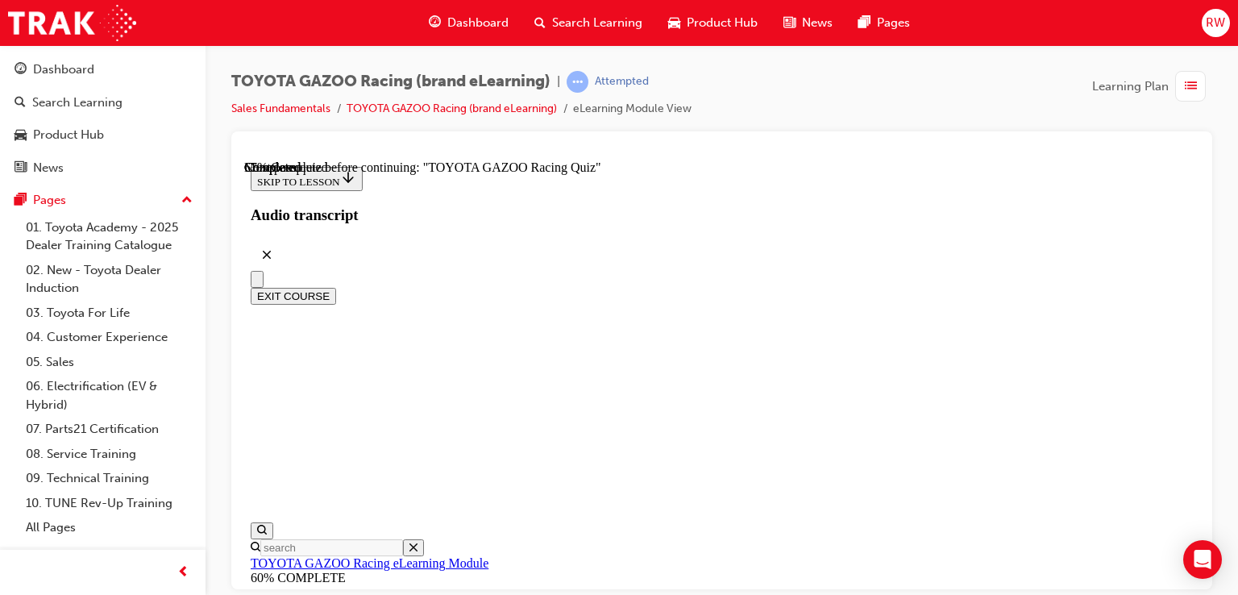
radio input "true"
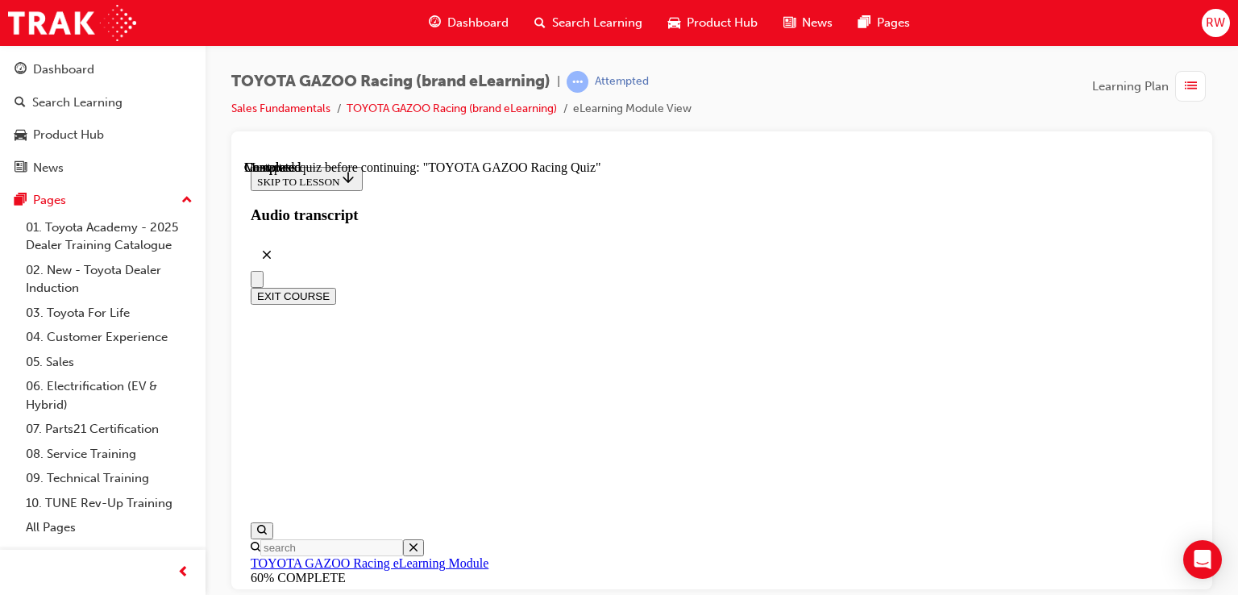
radio input "true"
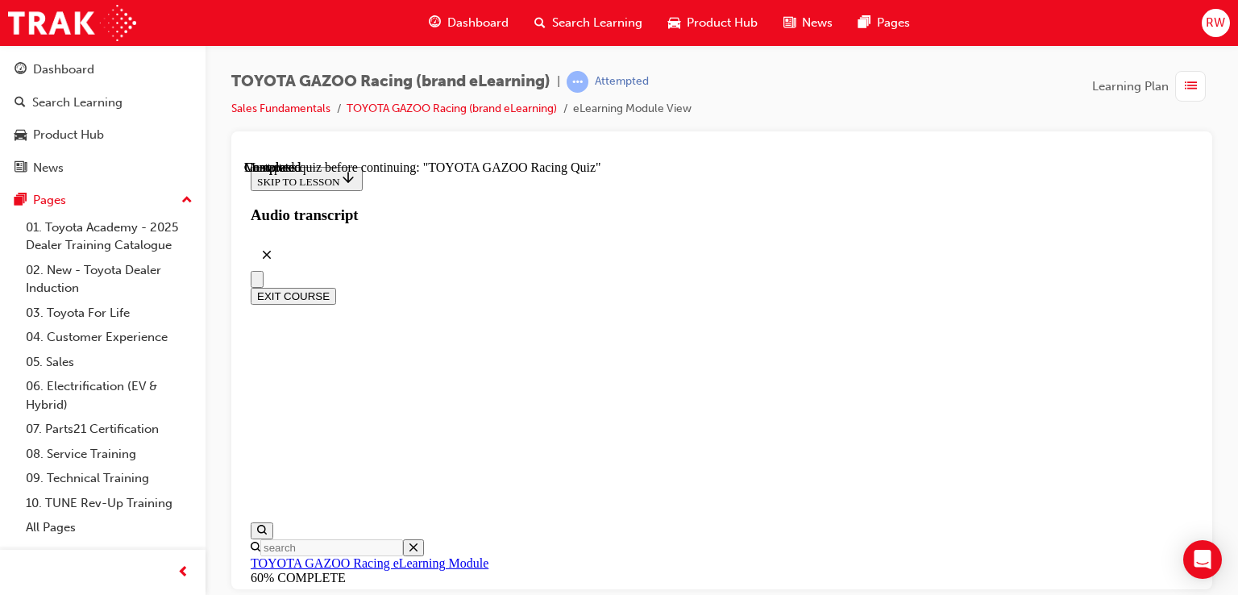
radio input "true"
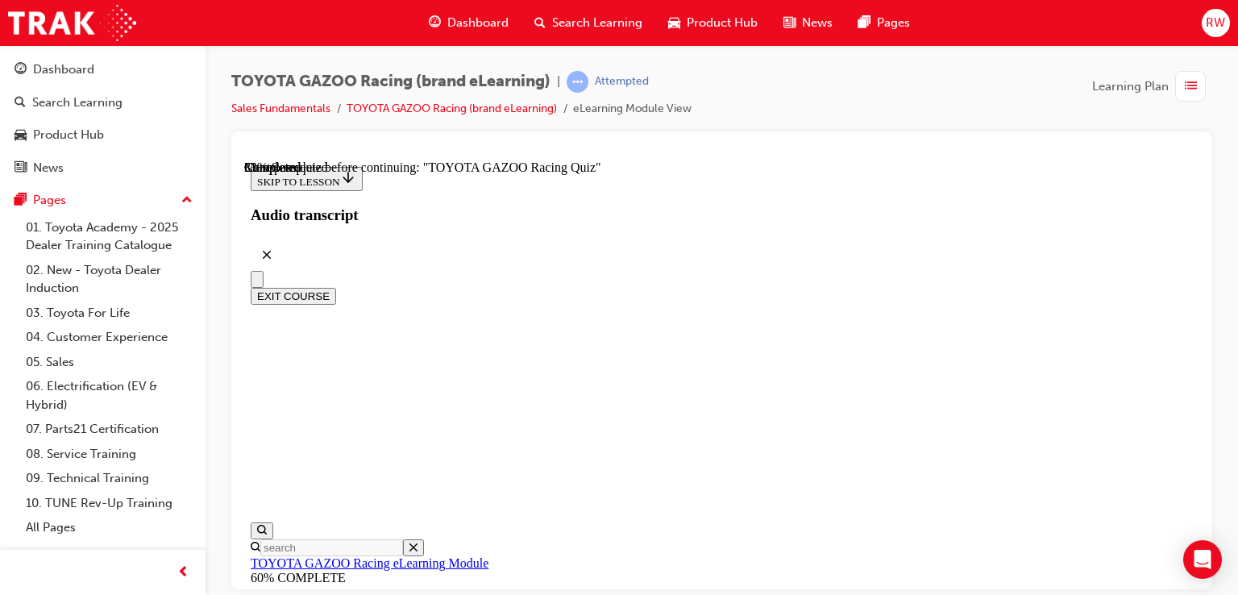
radio input "true"
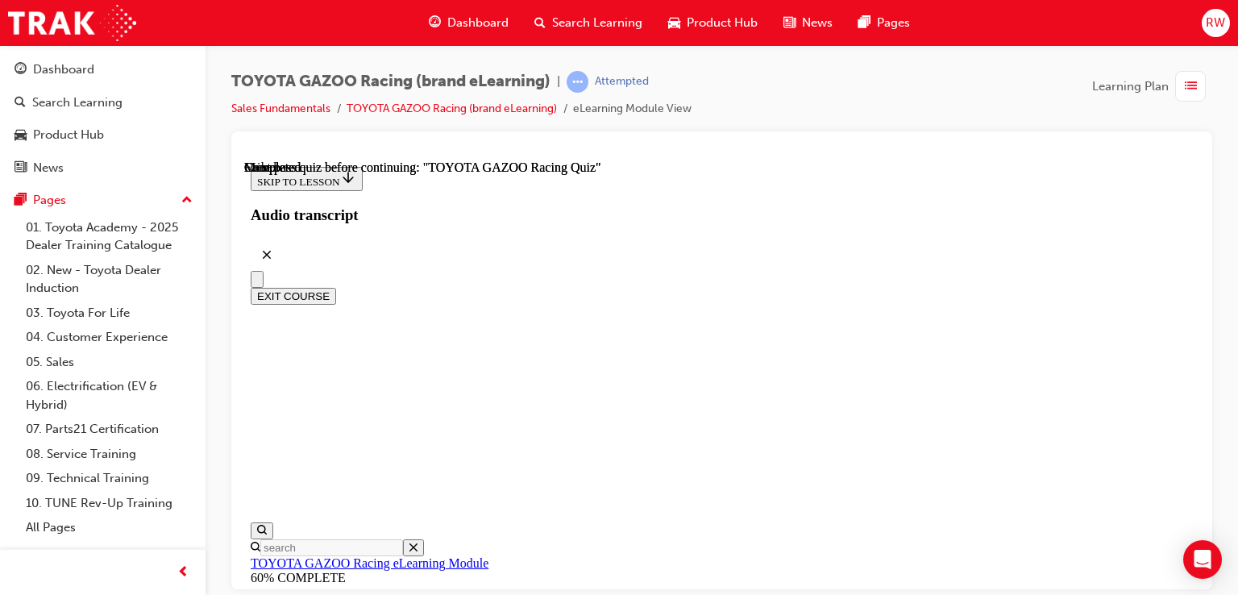
radio input "true"
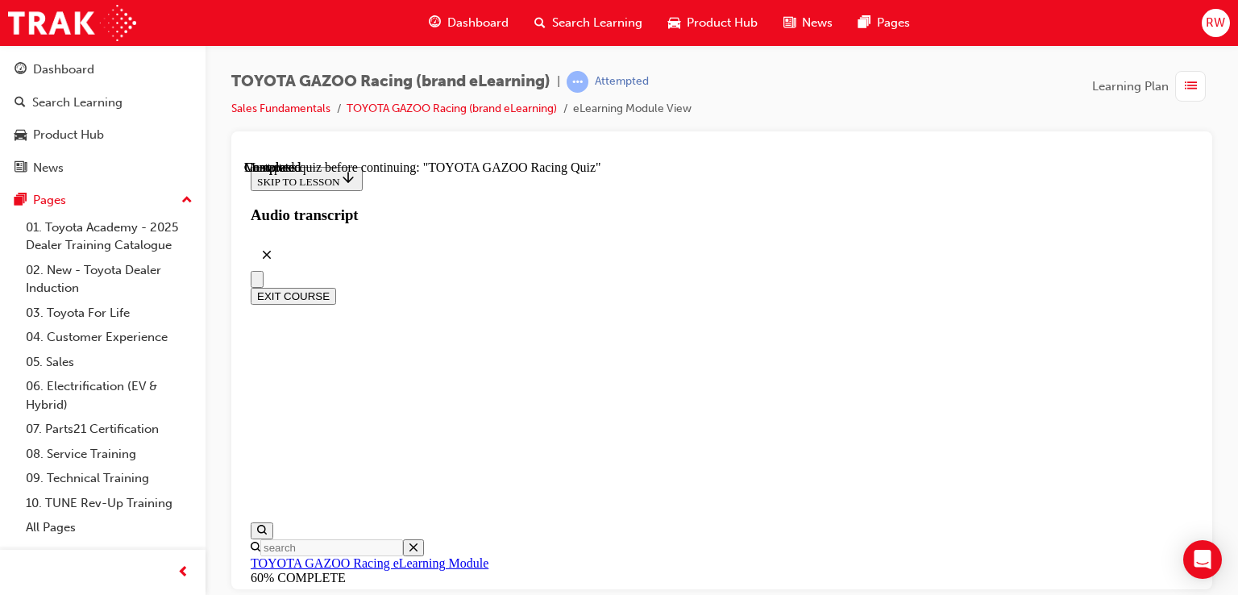
radio input "true"
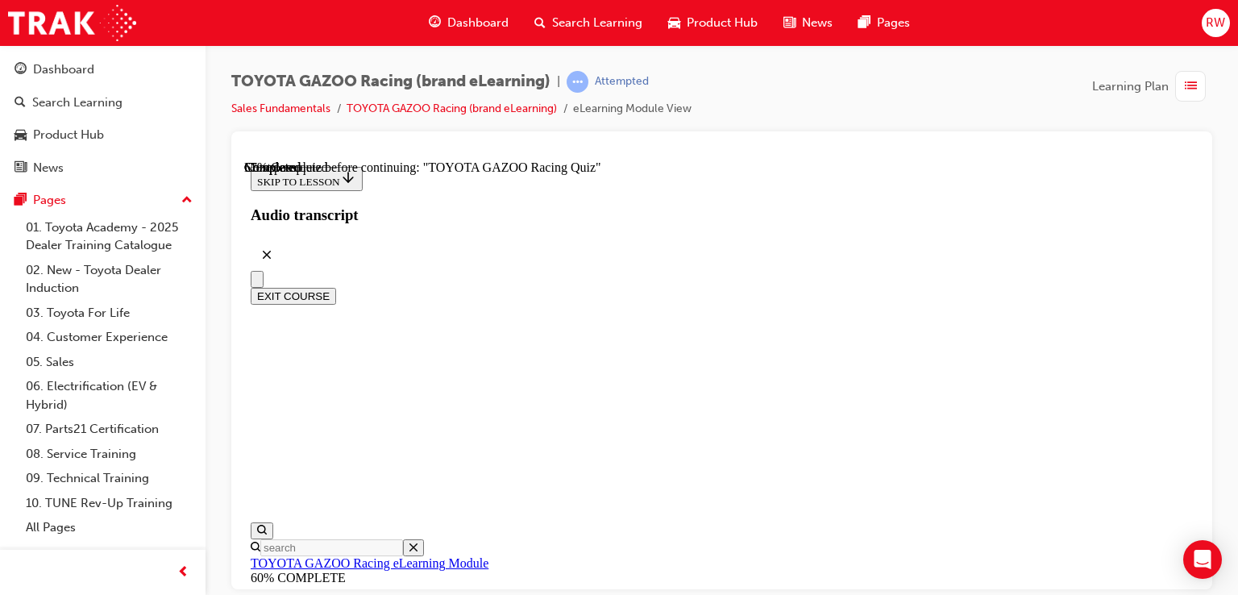
radio input "true"
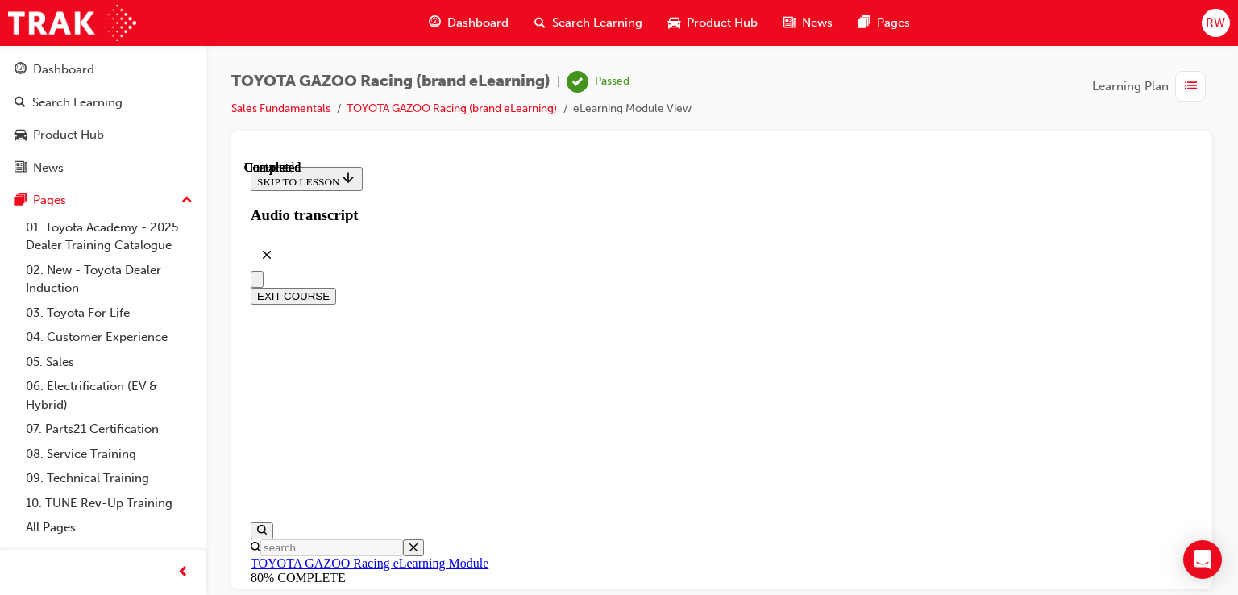
click at [464, 36] on div "Dashboard" at bounding box center [469, 22] width 106 height 33
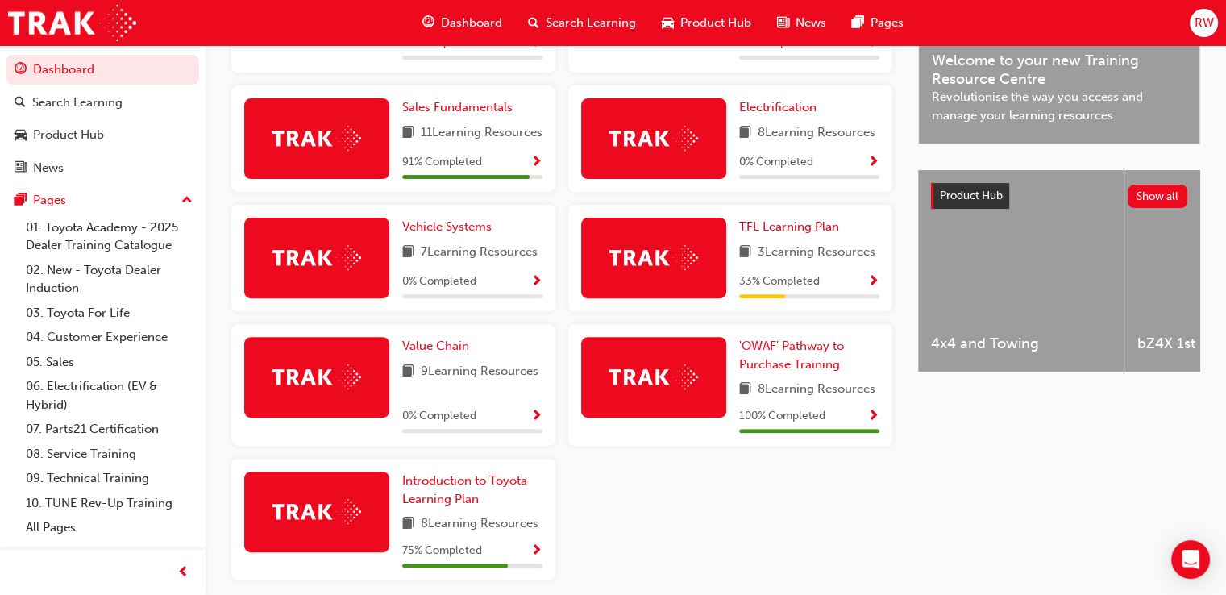
scroll to position [450, 0]
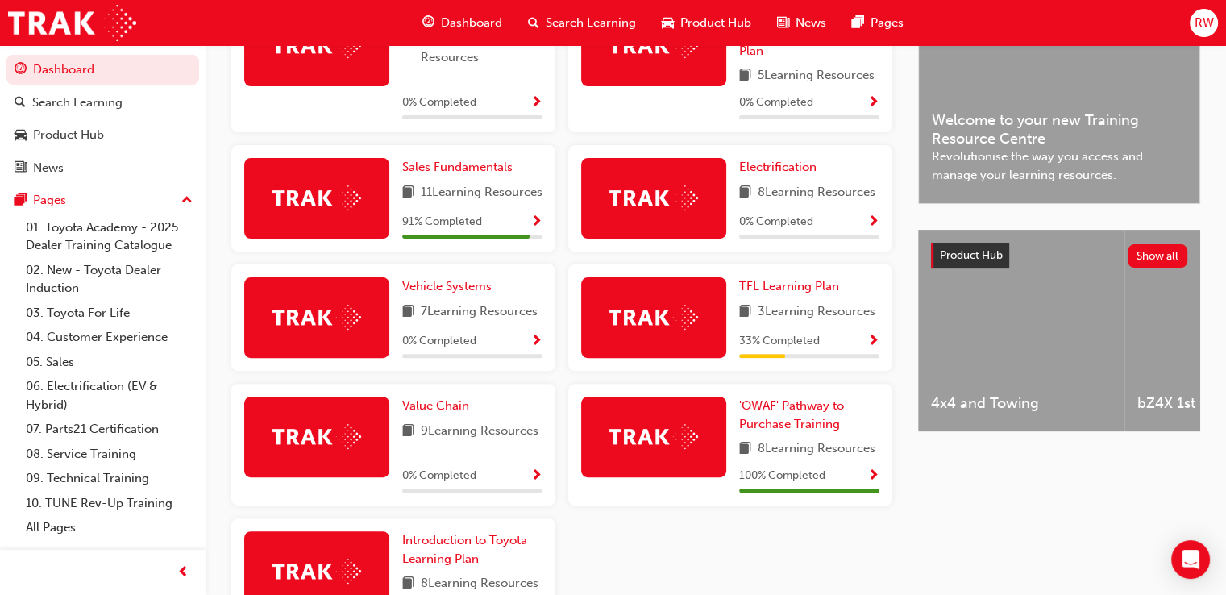
click at [486, 183] on div "Sales Fundamentals 11 Learning Resources 91 % Completed" at bounding box center [472, 198] width 140 height 81
click at [483, 168] on span "Sales Fundamentals" at bounding box center [457, 167] width 110 height 15
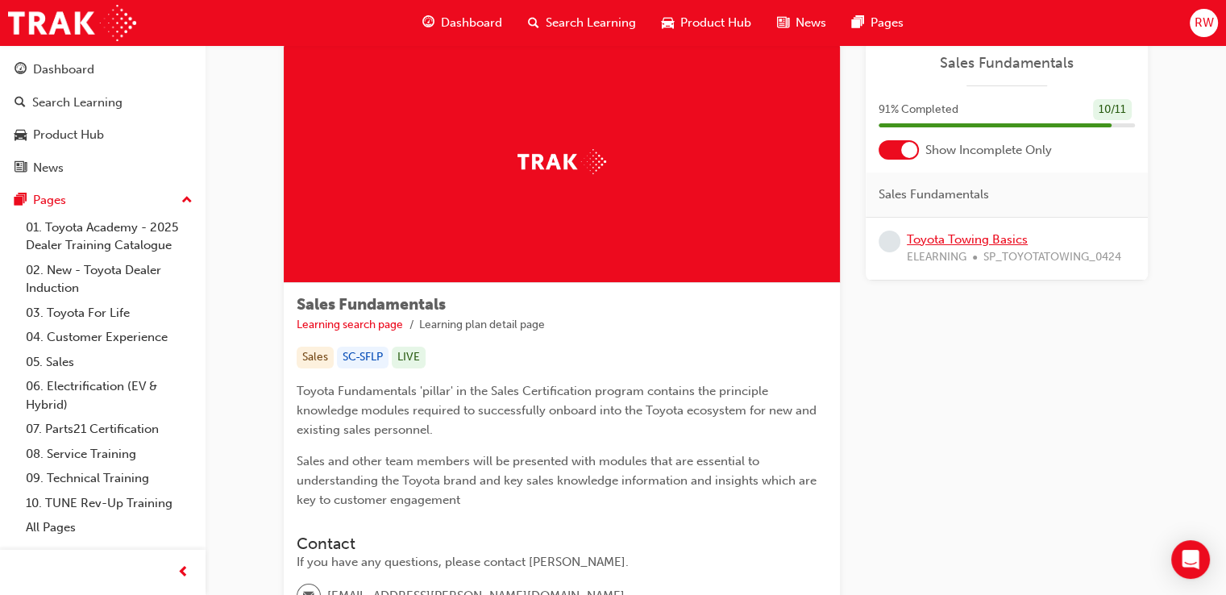
scroll to position [81, 0]
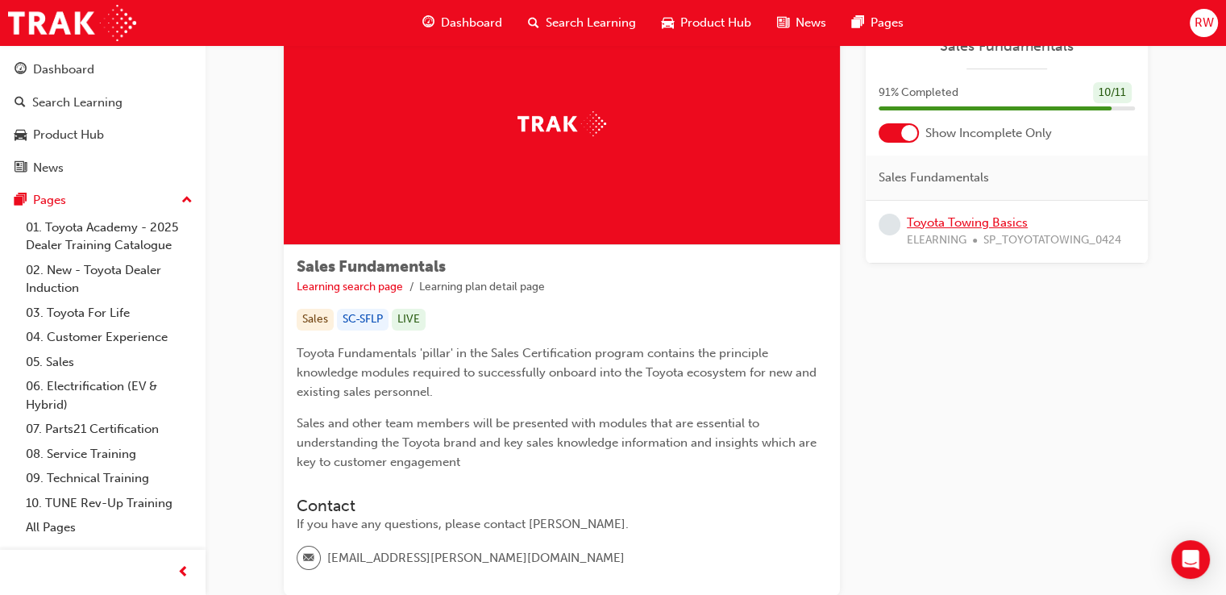
click at [989, 216] on link "Toyota Towing Basics" at bounding box center [967, 222] width 121 height 15
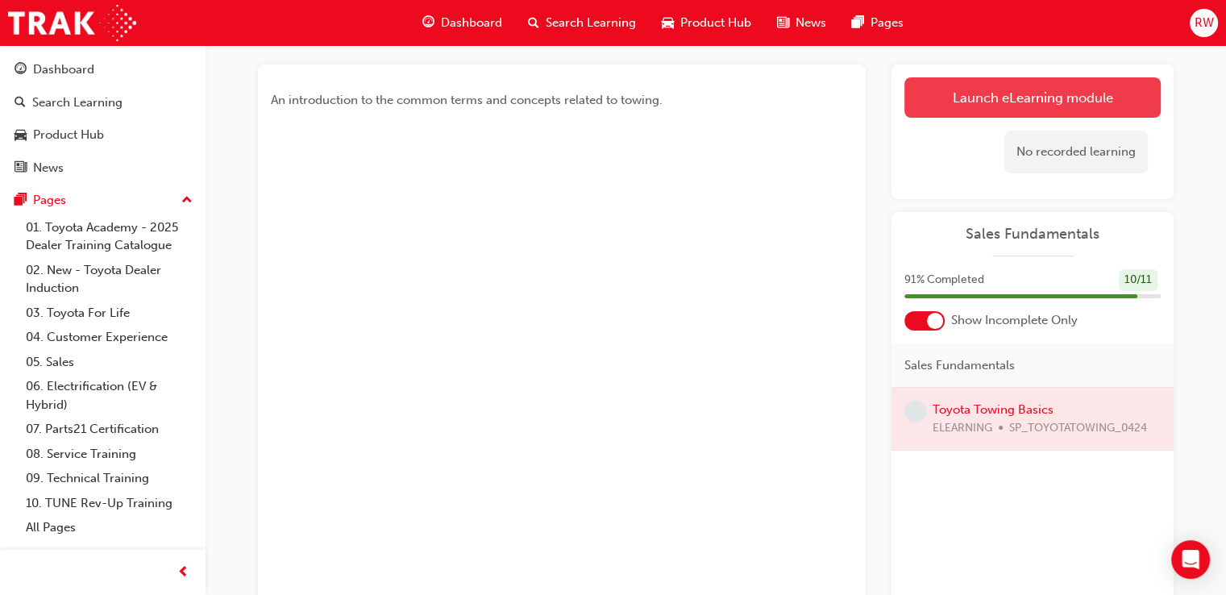
click at [944, 101] on link "Launch eLearning module" at bounding box center [1032, 97] width 256 height 40
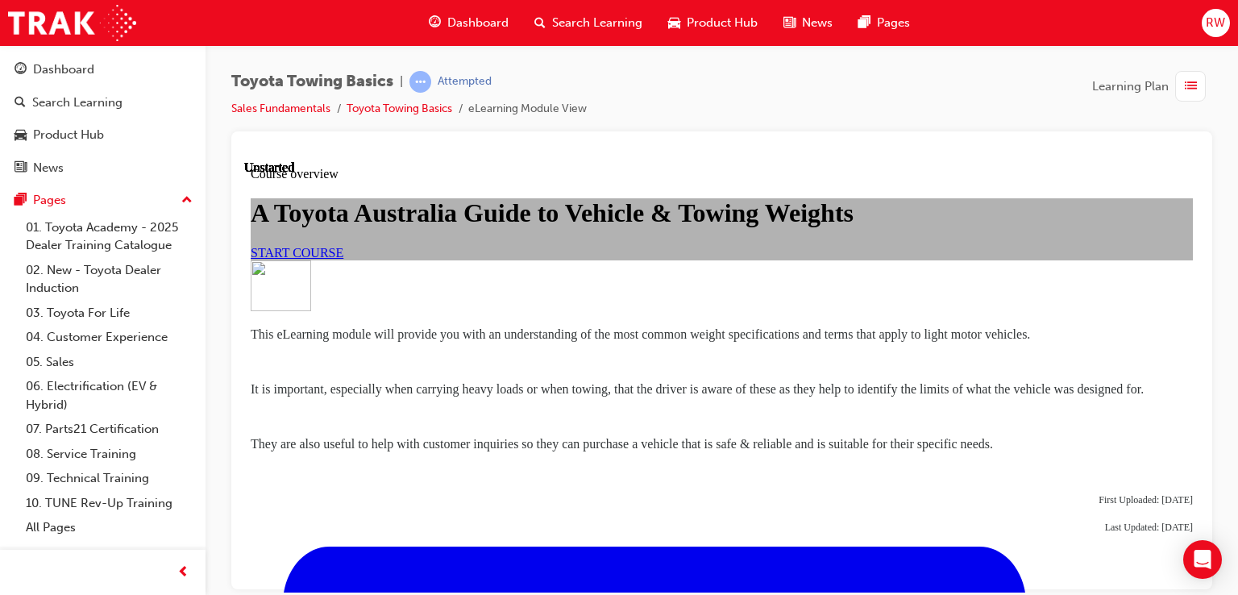
click at [343, 259] on link "START COURSE" at bounding box center [297, 252] width 93 height 14
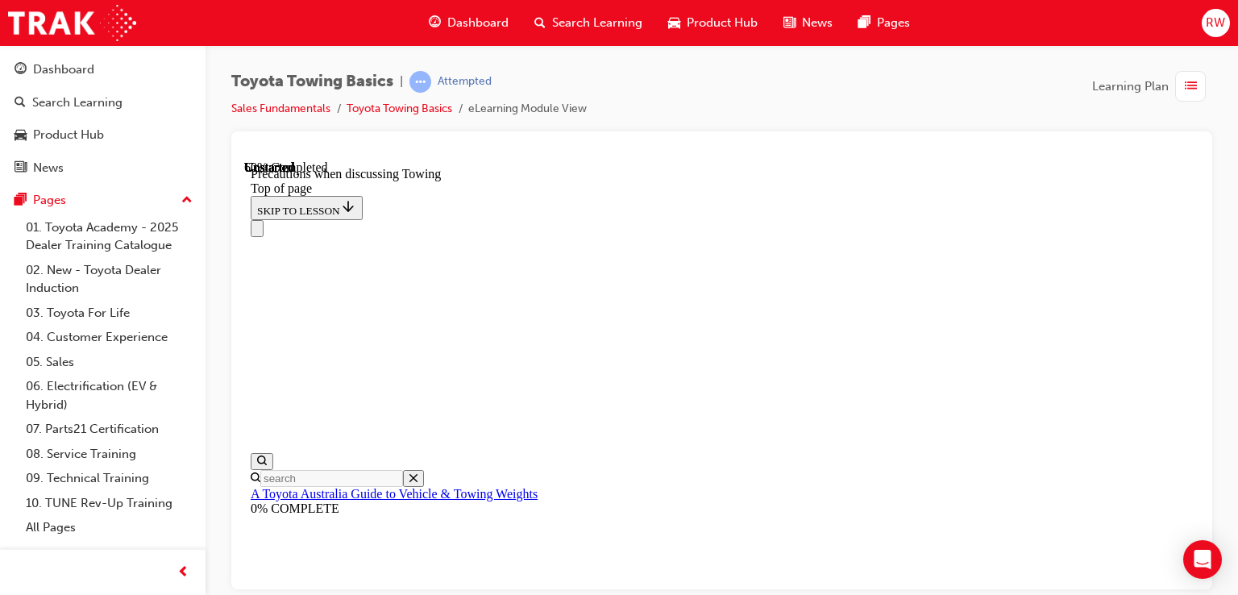
scroll to position [1500, 0]
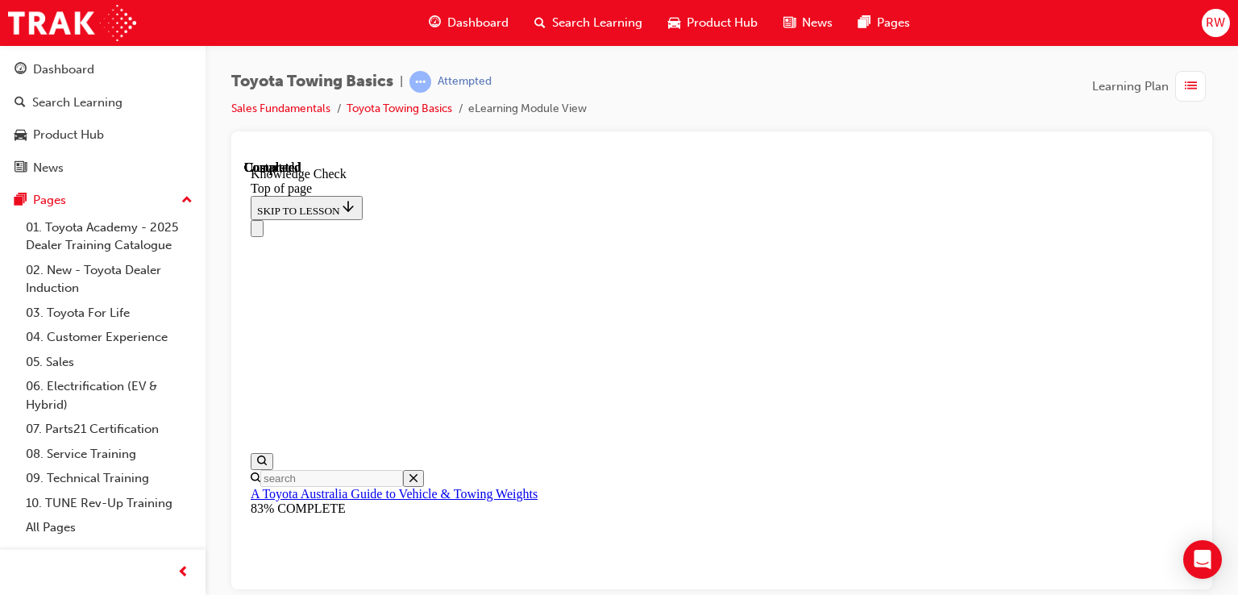
drag, startPoint x: 479, startPoint y: 13103, endPoint x: 540, endPoint y: 13150, distance: 76.4
drag, startPoint x: 558, startPoint y: 13285, endPoint x: 660, endPoint y: 13217, distance: 122.0
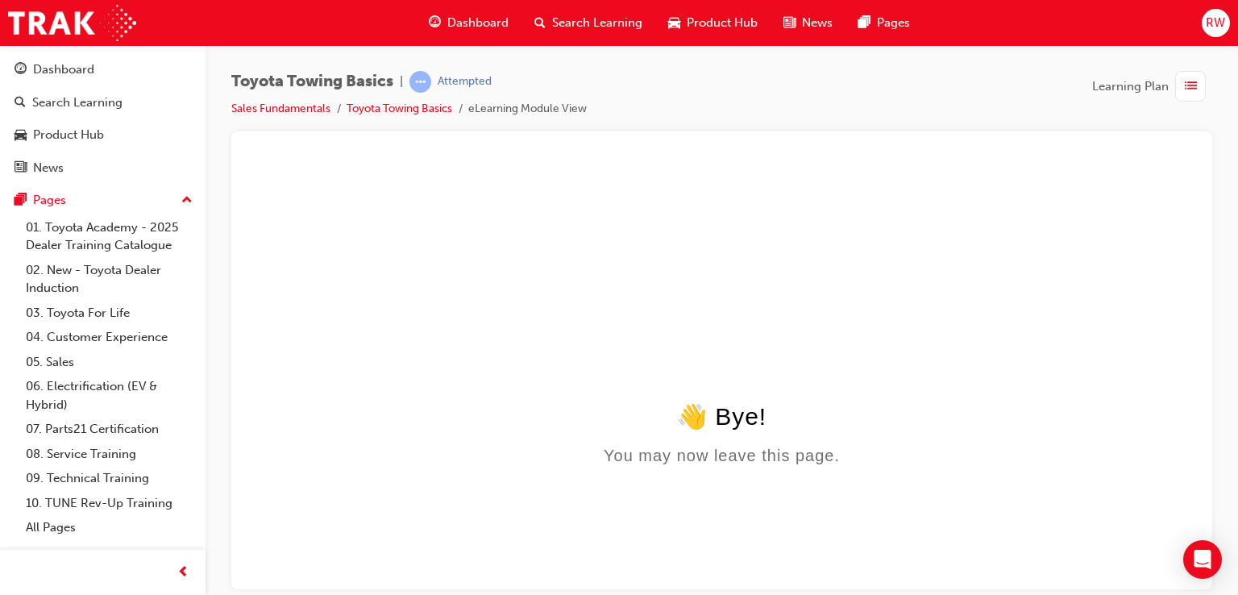
click at [489, 39] on div "Dashboard Search Learning Product Hub News Pages" at bounding box center [669, 23] width 520 height 46
click at [487, 27] on span "Dashboard" at bounding box center [477, 23] width 61 height 19
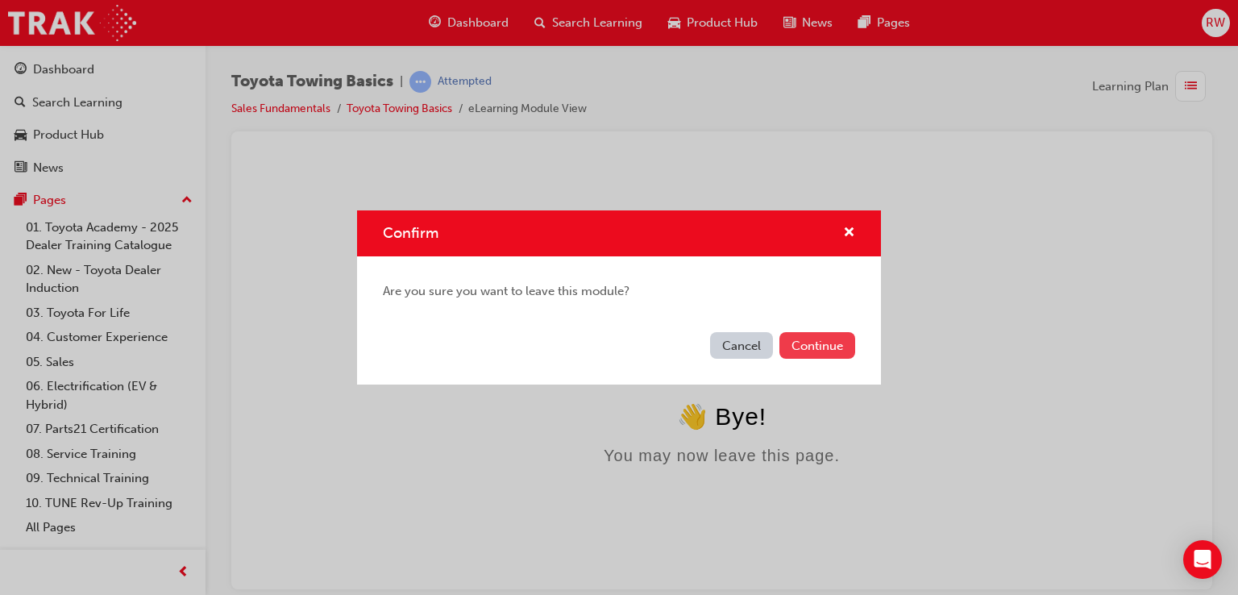
click at [797, 347] on button "Continue" at bounding box center [817, 345] width 76 height 27
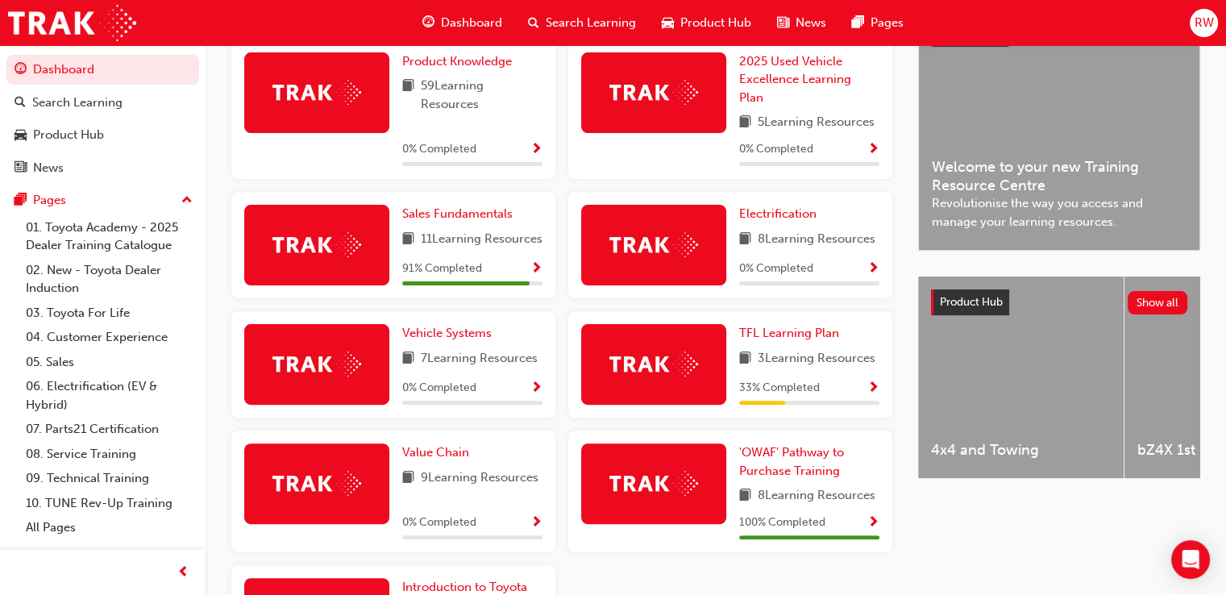
click at [479, 230] on div "Sales Fundamentals 11 Learning Resources 91 % Completed" at bounding box center [472, 245] width 140 height 81
click at [476, 219] on span "Sales Fundamentals" at bounding box center [457, 213] width 110 height 15
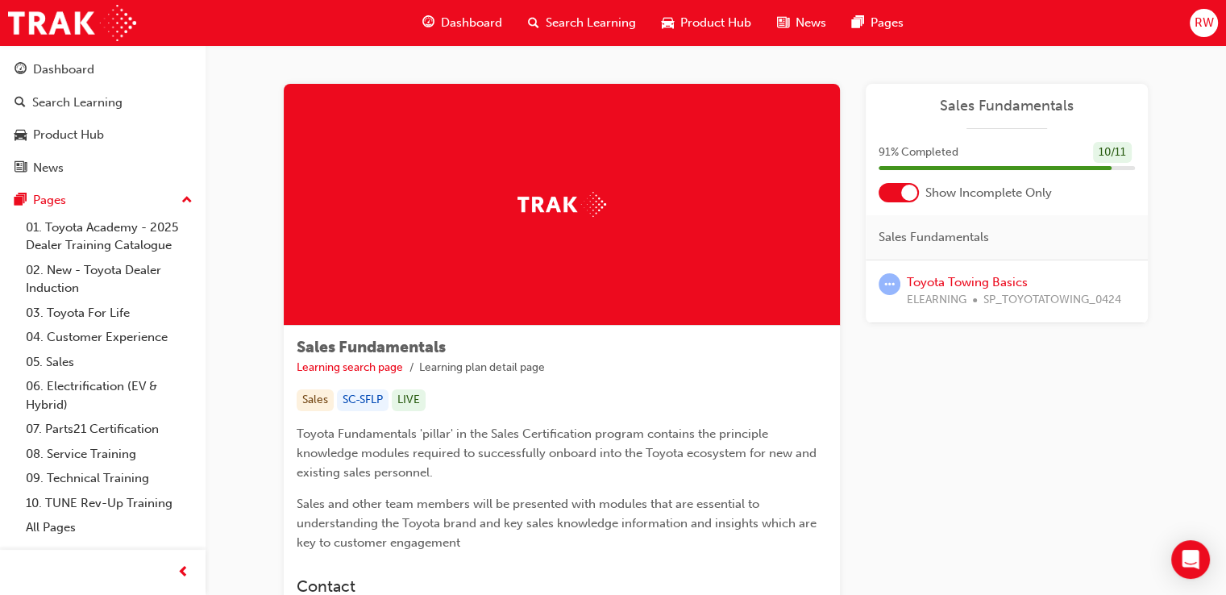
click at [985, 265] on div "Toyota Towing Basics ELEARNING SP_TOYOTATOWING_0424" at bounding box center [1006, 291] width 282 height 63
click at [983, 272] on div "Toyota Towing Basics ELEARNING SP_TOYOTATOWING_0424" at bounding box center [1006, 291] width 282 height 63
click at [982, 278] on link "Toyota Towing Basics" at bounding box center [967, 282] width 121 height 15
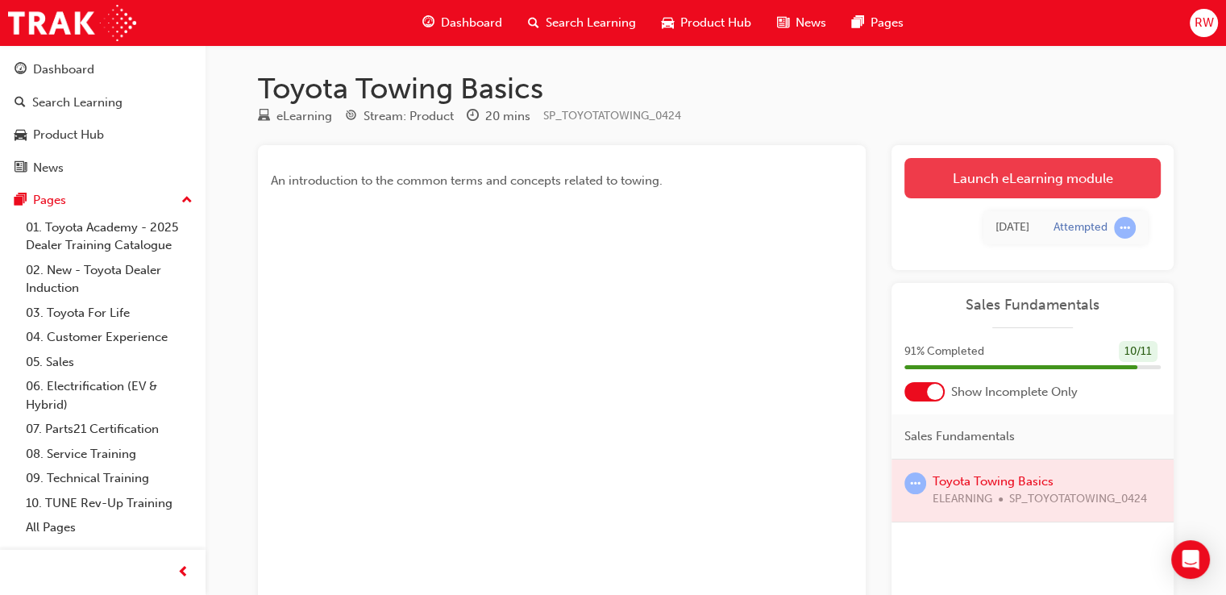
click at [1011, 187] on link "Launch eLearning module" at bounding box center [1032, 178] width 256 height 40
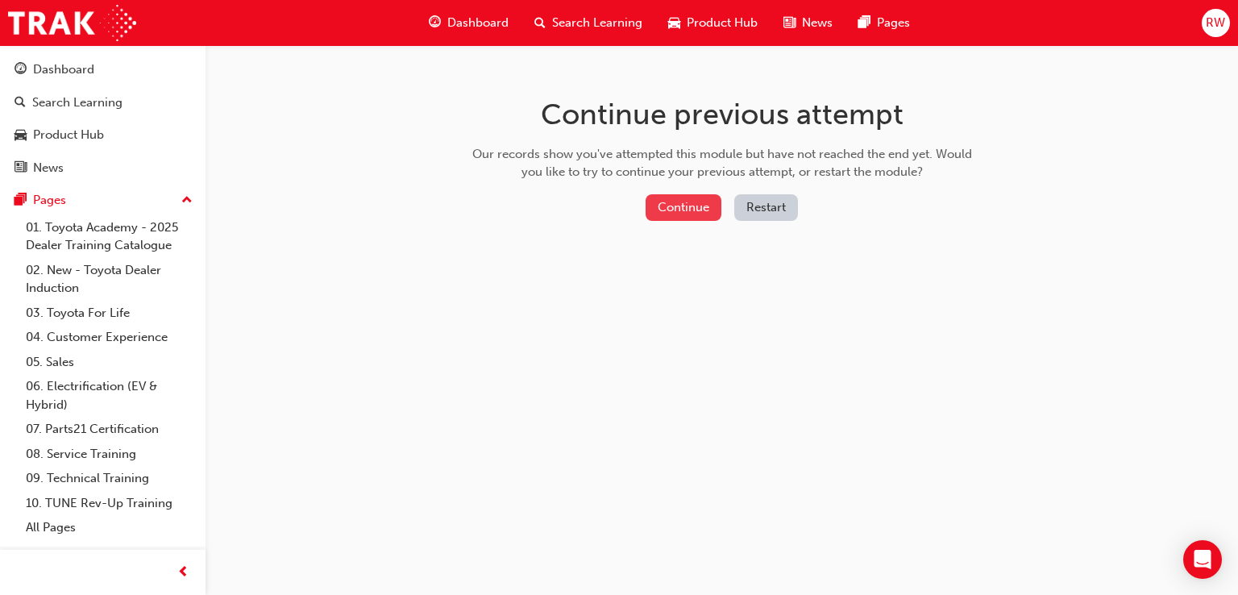
click at [696, 211] on button "Continue" at bounding box center [683, 207] width 76 height 27
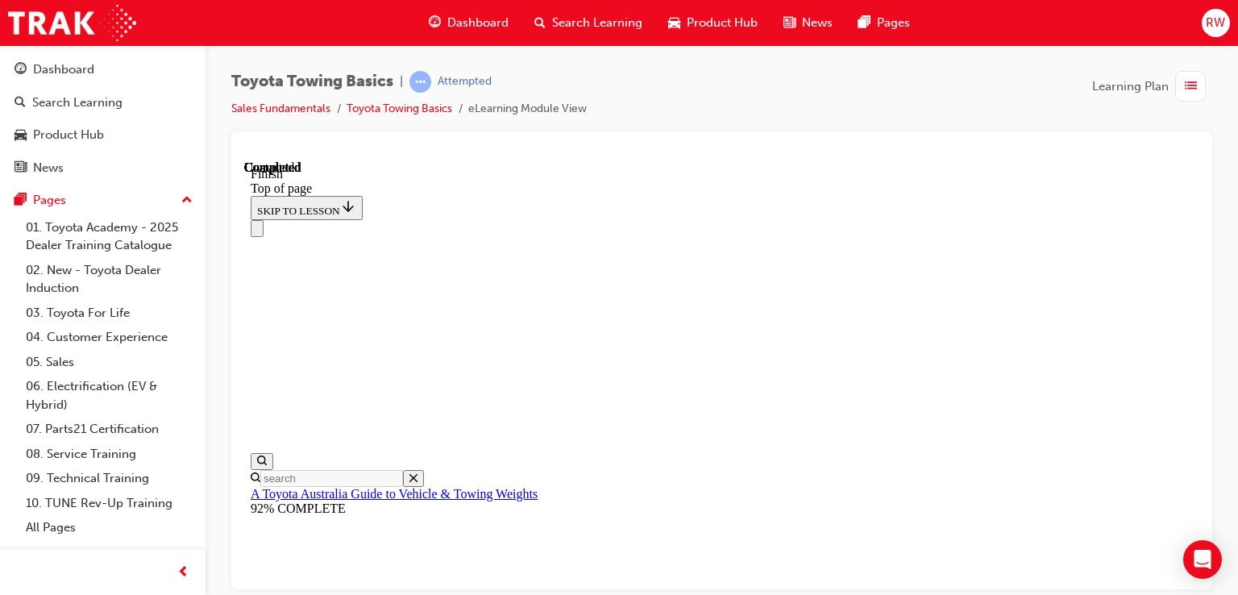
click at [440, 24] on span "guage-icon" at bounding box center [435, 23] width 12 height 20
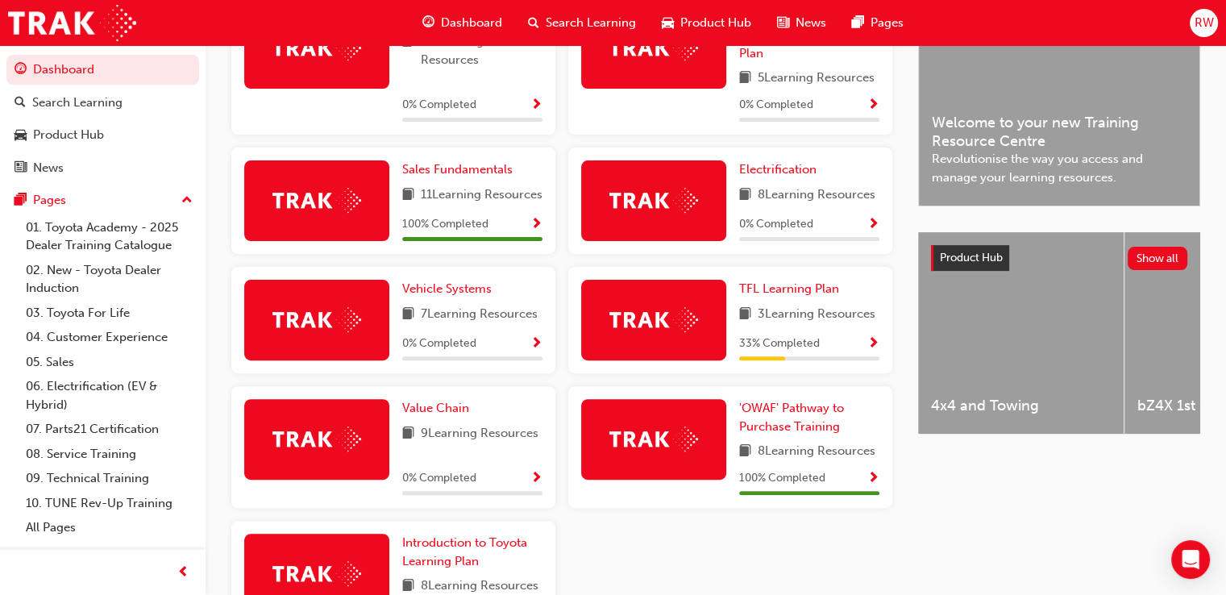
scroll to position [273, 0]
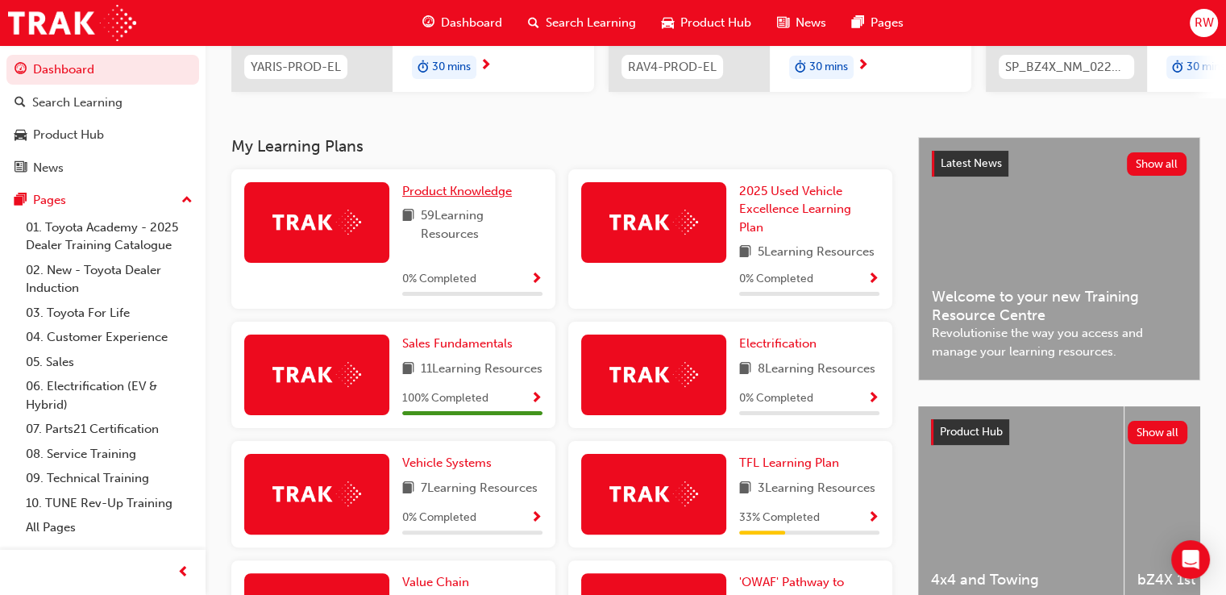
click at [483, 198] on span "Product Knowledge" at bounding box center [457, 191] width 110 height 15
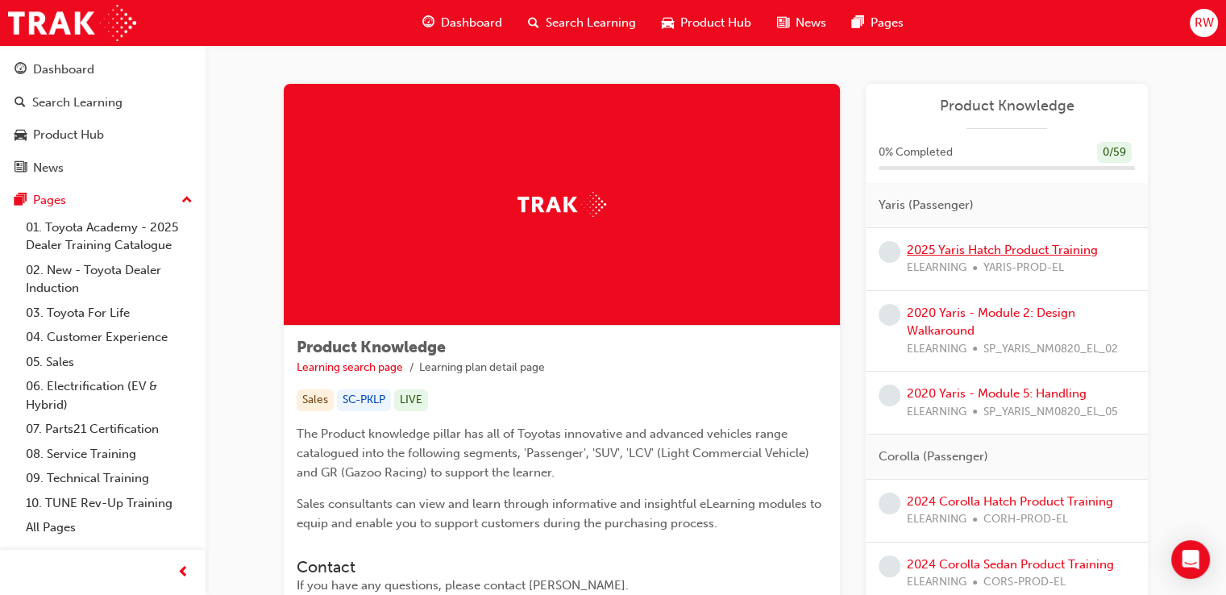
click at [1041, 255] on link "2025 Yaris Hatch Product Training" at bounding box center [1002, 250] width 191 height 15
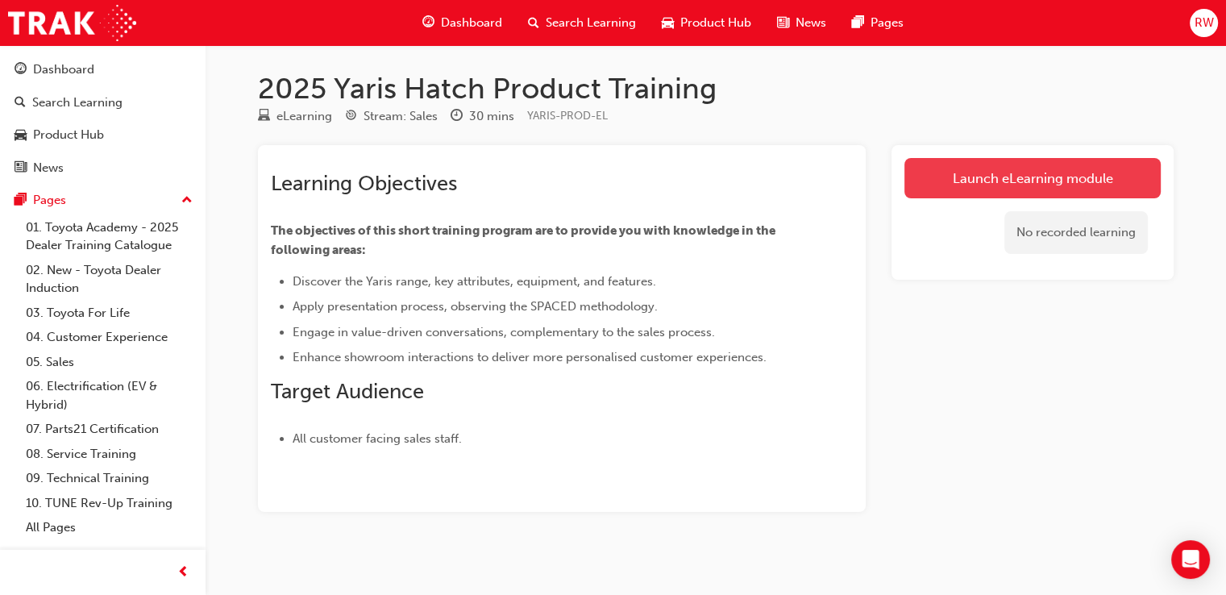
click at [1015, 185] on link "Launch eLearning module" at bounding box center [1032, 178] width 256 height 40
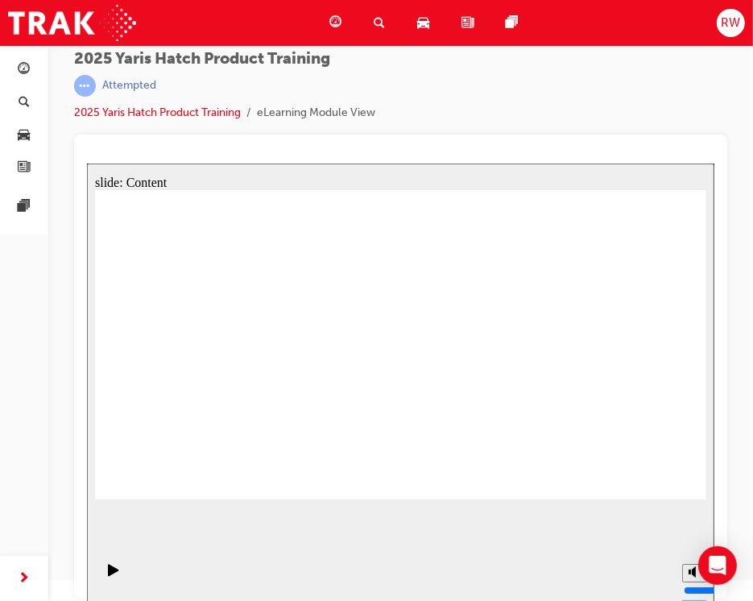
drag, startPoint x: 214, startPoint y: 371, endPoint x: 180, endPoint y: 366, distance: 34.3
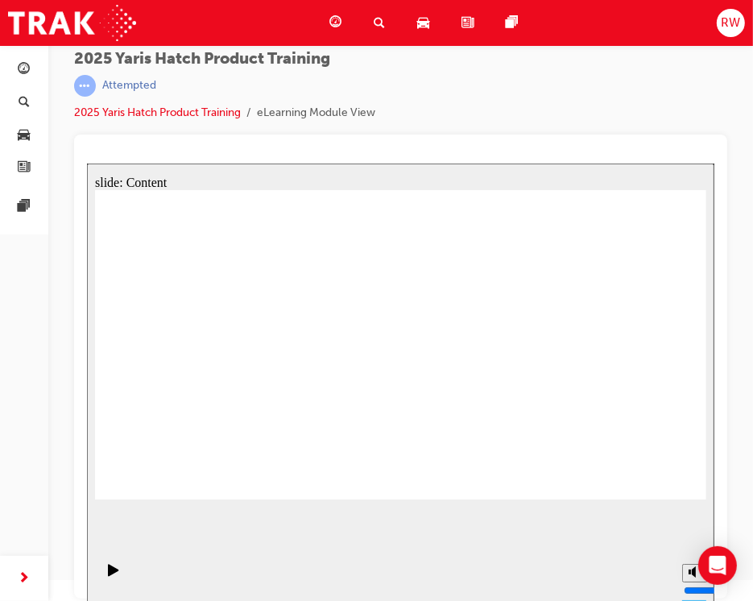
click at [112, 571] on icon "Play (Ctrl+Alt+P)" at bounding box center [112, 569] width 11 height 13
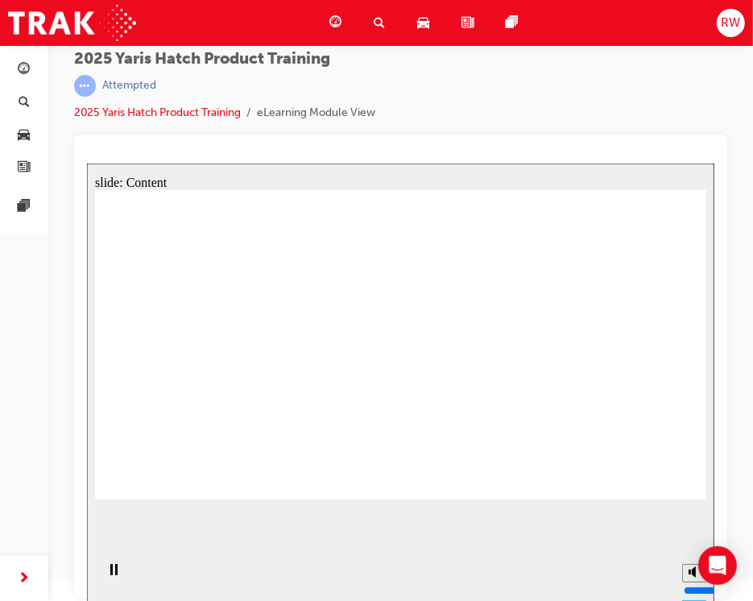
drag, startPoint x: 318, startPoint y: 220, endPoint x: 342, endPoint y: 194, distance: 34.8
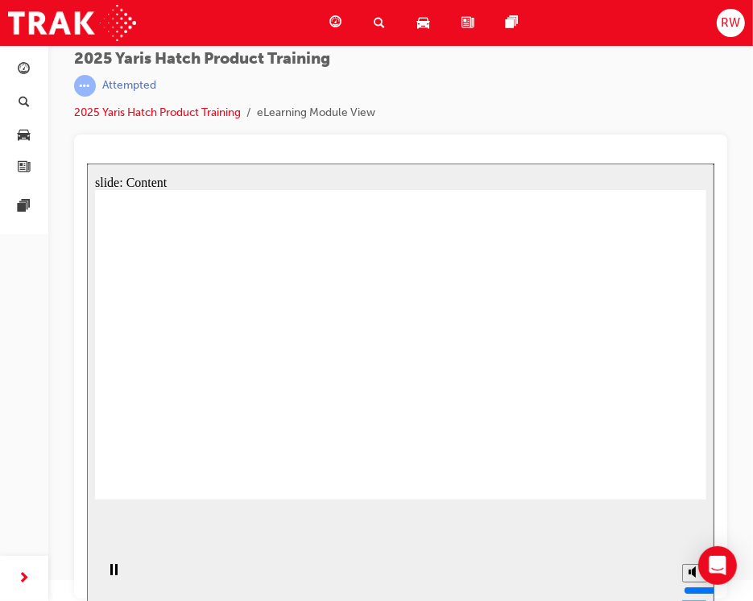
drag, startPoint x: 106, startPoint y: 434, endPoint x: 158, endPoint y: 471, distance: 64.6
drag, startPoint x: 708, startPoint y: 193, endPoint x: 633, endPoint y: 221, distance: 79.3
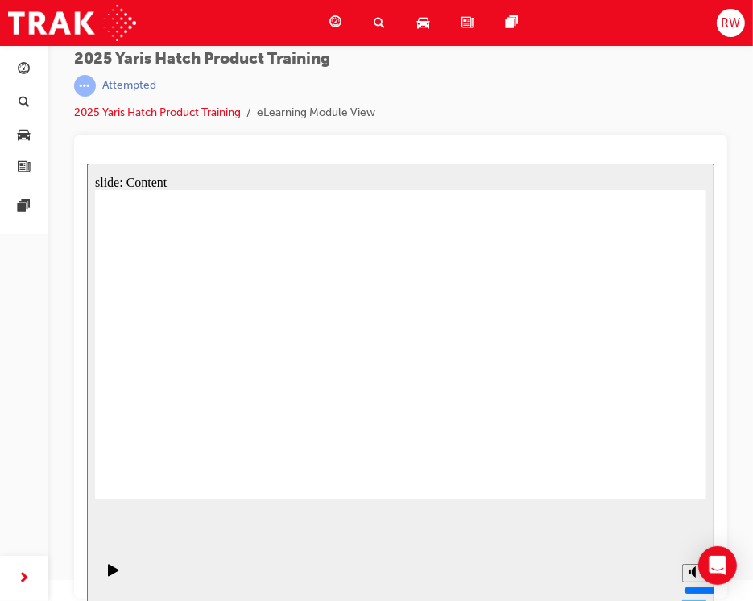
click at [703, 195] on div "slide: Content Rectangle 1 Group 1 YARIS - ASCENT SPORT Safety [PERSON_NAME] As…" at bounding box center [400, 382] width 628 height 439
drag, startPoint x: 681, startPoint y: 212, endPoint x: 682, endPoint y: 201, distance: 10.5
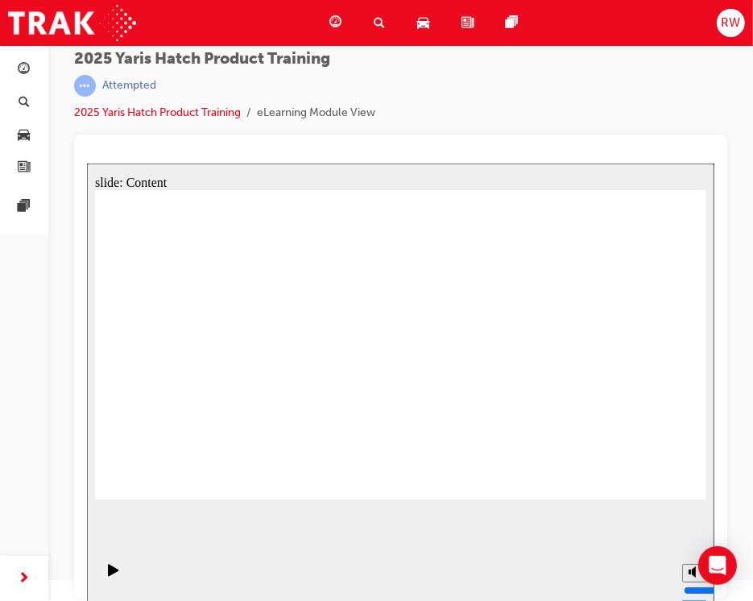
drag, startPoint x: 296, startPoint y: 431, endPoint x: 362, endPoint y: 434, distance: 66.1
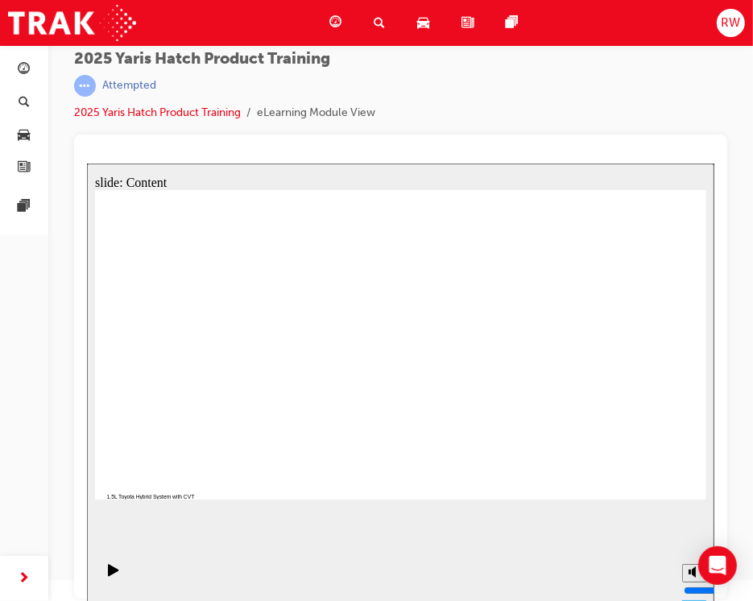
drag, startPoint x: 507, startPoint y: 276, endPoint x: 537, endPoint y: 371, distance: 99.1
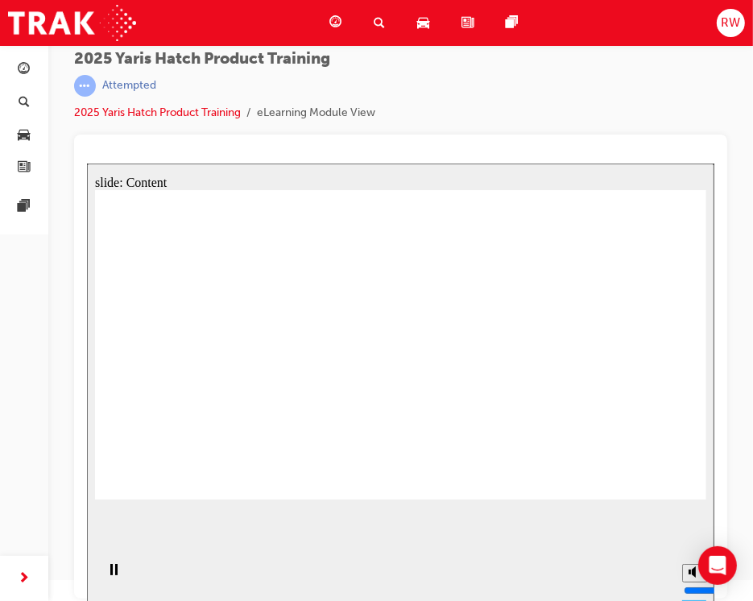
drag, startPoint x: 416, startPoint y: 421, endPoint x: 439, endPoint y: 296, distance: 127.1
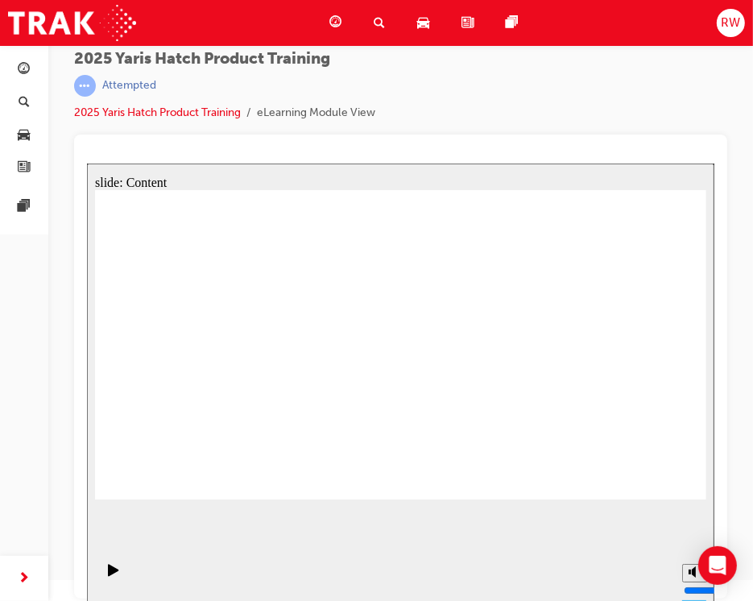
drag, startPoint x: 490, startPoint y: 396, endPoint x: 486, endPoint y: 274, distance: 122.6
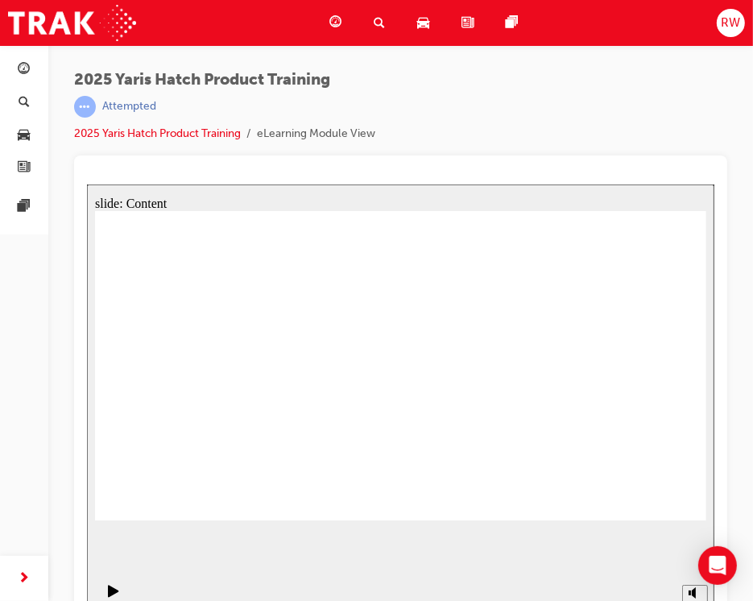
drag, startPoint x: 647, startPoint y: 488, endPoint x: 661, endPoint y: 493, distance: 14.8
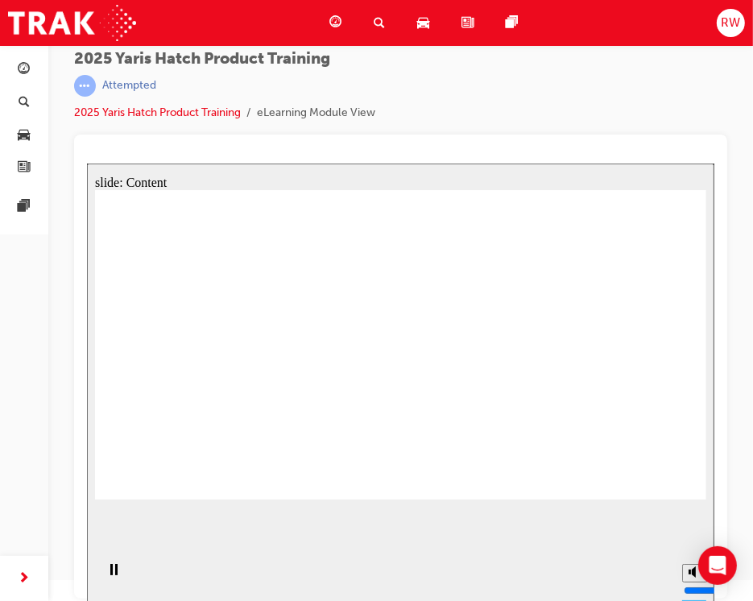
drag, startPoint x: 285, startPoint y: 380, endPoint x: 292, endPoint y: 371, distance: 11.0
drag, startPoint x: 283, startPoint y: 372, endPoint x: 292, endPoint y: 371, distance: 8.9
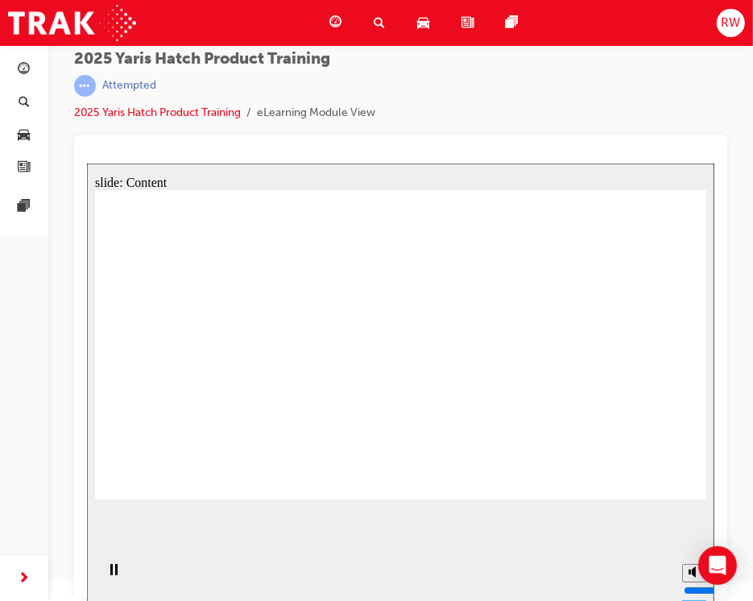
drag, startPoint x: 637, startPoint y: 480, endPoint x: 620, endPoint y: 481, distance: 17.7
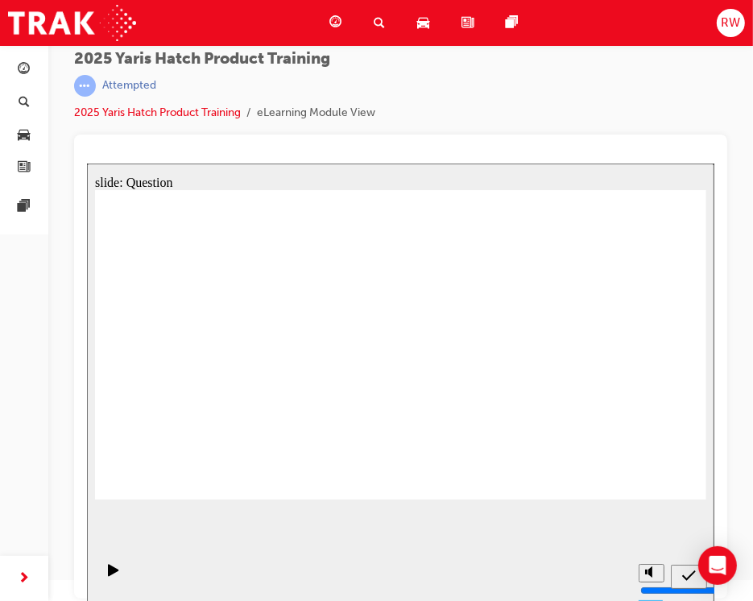
radio input "true"
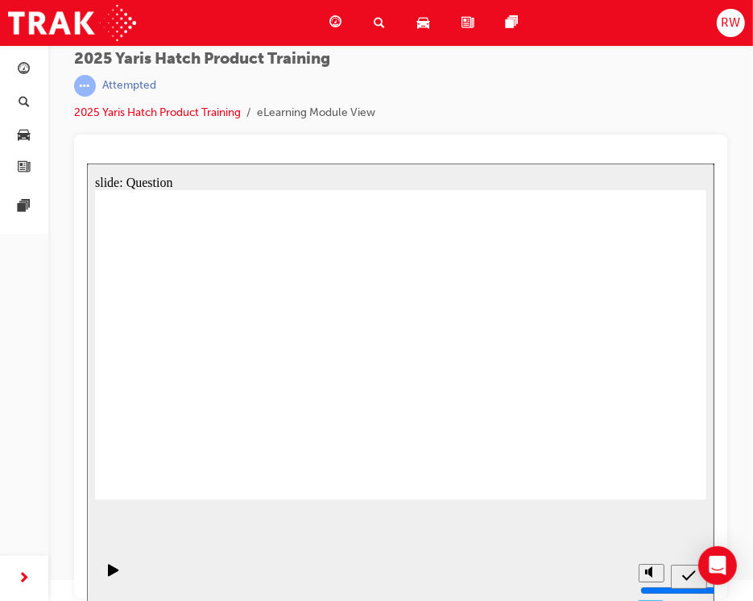
radio input "true"
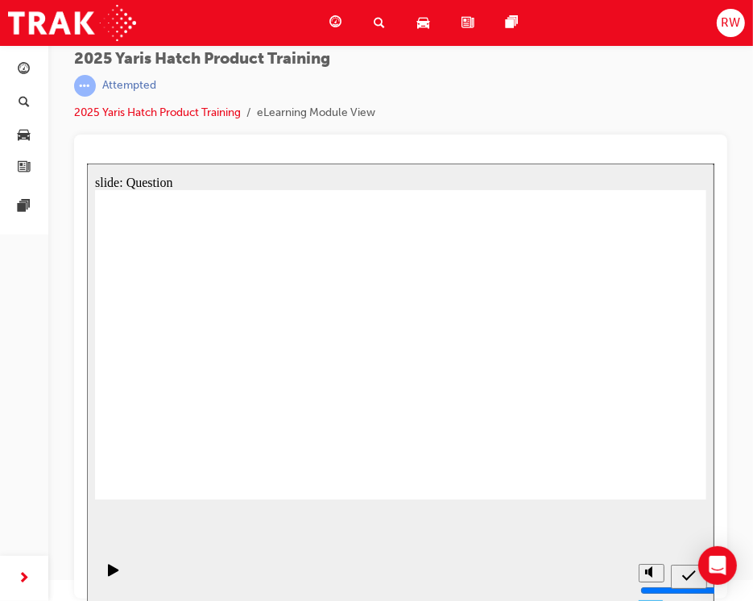
radio input "true"
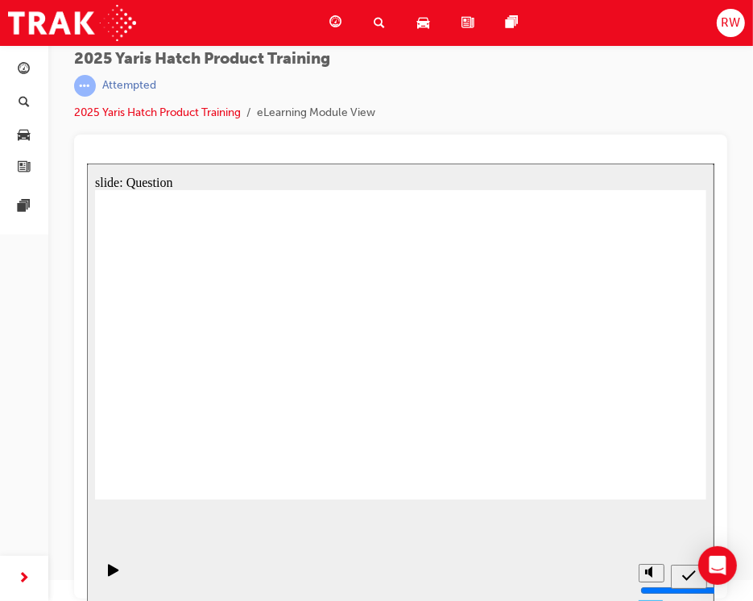
drag, startPoint x: 512, startPoint y: 428, endPoint x: 301, endPoint y: 341, distance: 227.6
drag, startPoint x: 271, startPoint y: 335, endPoint x: 483, endPoint y: 428, distance: 231.3
drag, startPoint x: 493, startPoint y: 338, endPoint x: 284, endPoint y: 422, distance: 225.2
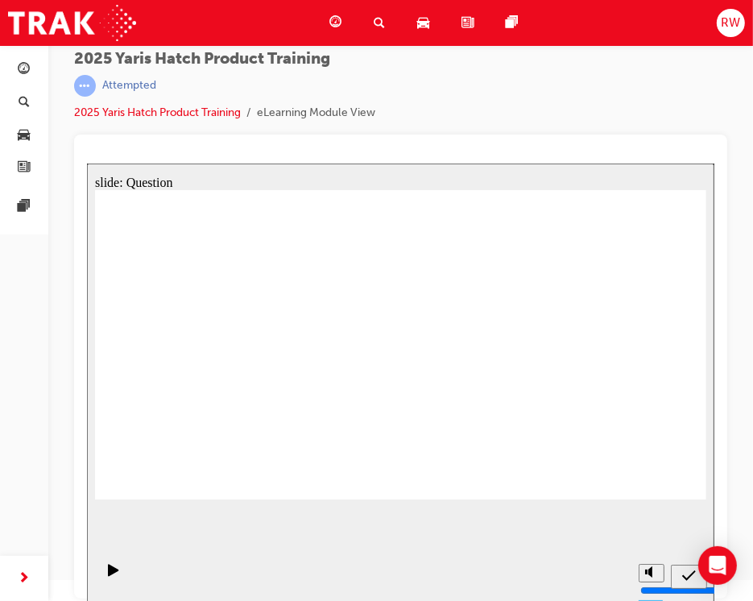
drag, startPoint x: 201, startPoint y: 319, endPoint x: 628, endPoint y: 409, distance: 436.5
drag, startPoint x: 416, startPoint y: 338, endPoint x: 204, endPoint y: 434, distance: 232.9
drag, startPoint x: 582, startPoint y: 319, endPoint x: 371, endPoint y: 412, distance: 230.6
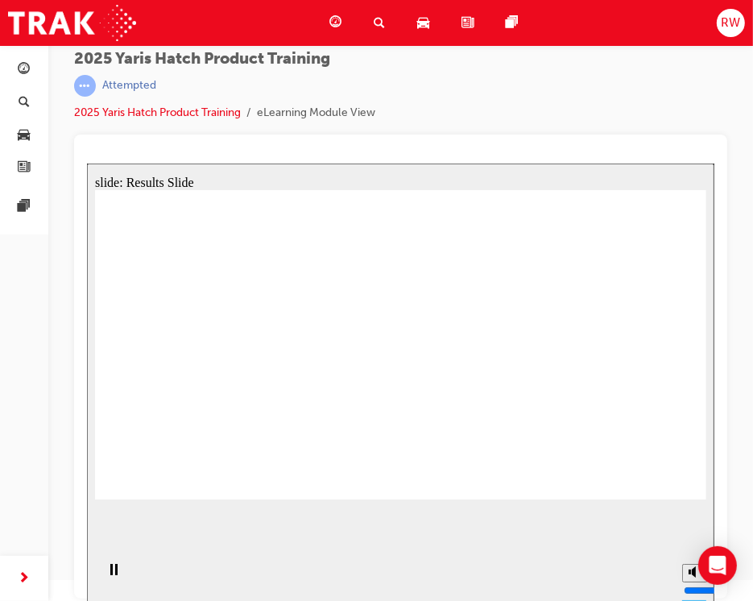
radio input "true"
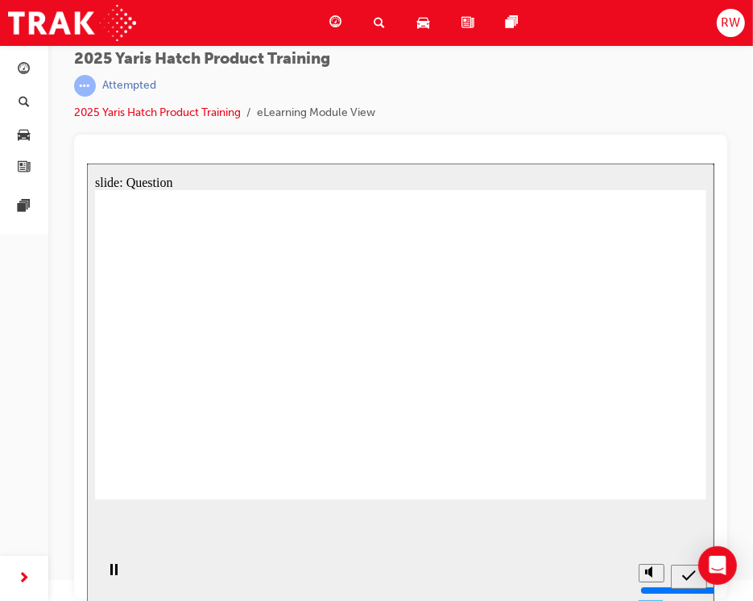
radio input "false"
radio input "true"
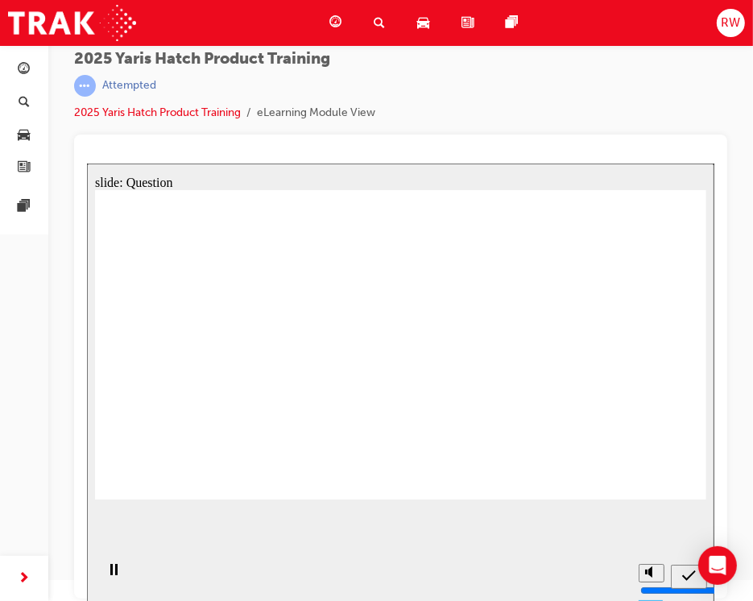
radio input "true"
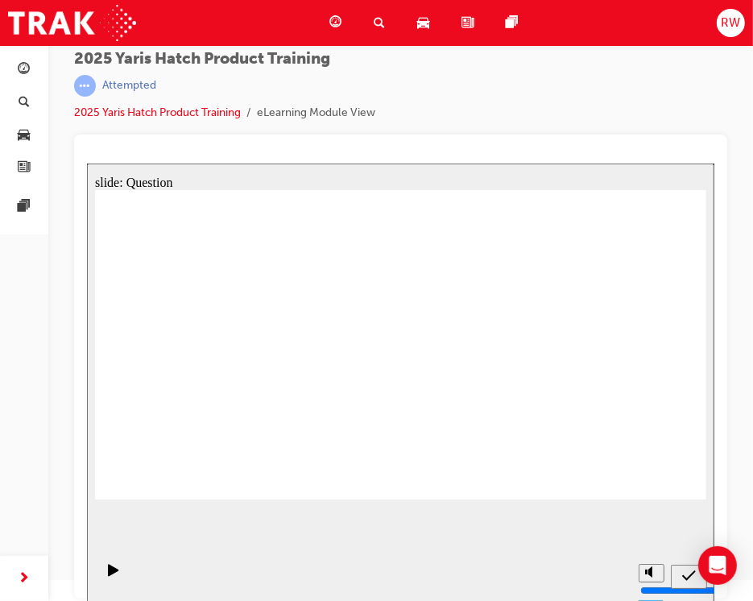
radio input "true"
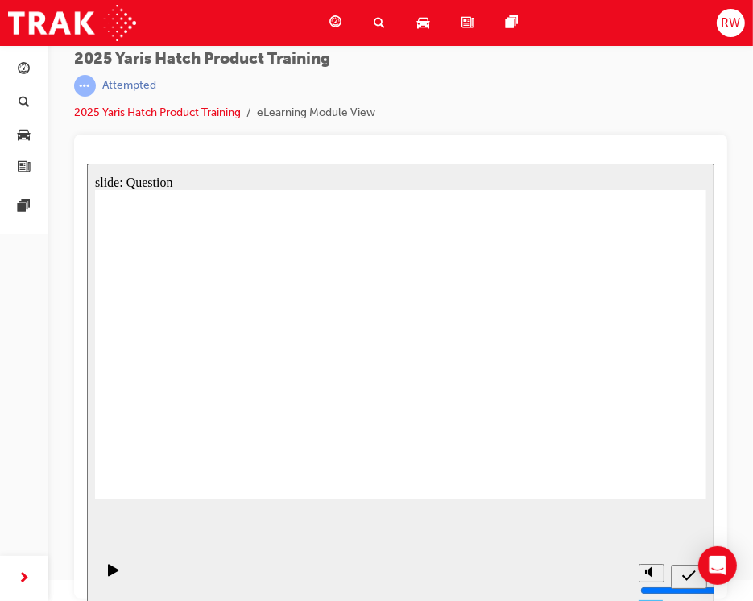
drag, startPoint x: 389, startPoint y: 313, endPoint x: 503, endPoint y: 418, distance: 155.1
drag, startPoint x: 257, startPoint y: 326, endPoint x: 385, endPoint y: 418, distance: 158.1
drag, startPoint x: 496, startPoint y: 313, endPoint x: 269, endPoint y: 421, distance: 250.9
drag, startPoint x: 199, startPoint y: 322, endPoint x: 190, endPoint y: 417, distance: 95.5
drag, startPoint x: 605, startPoint y: 313, endPoint x: 605, endPoint y: 424, distance: 111.2
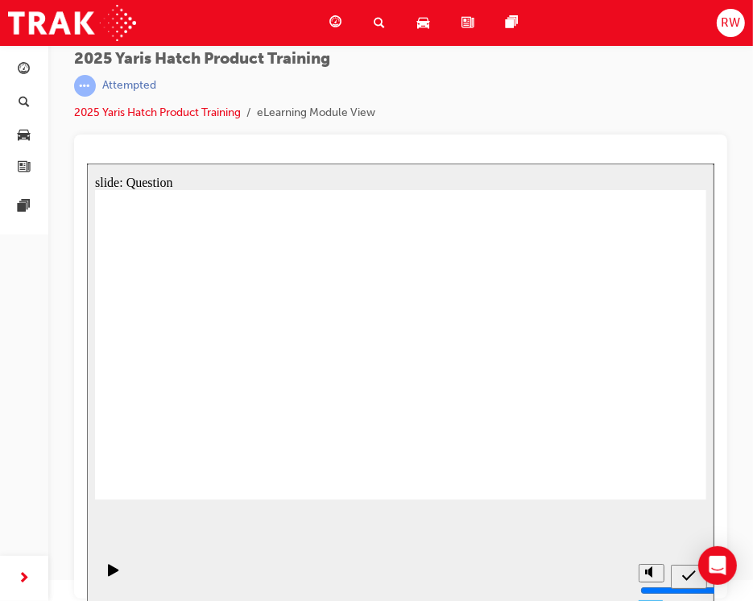
drag, startPoint x: 687, startPoint y: 477, endPoint x: 552, endPoint y: 317, distance: 209.2
radio input "true"
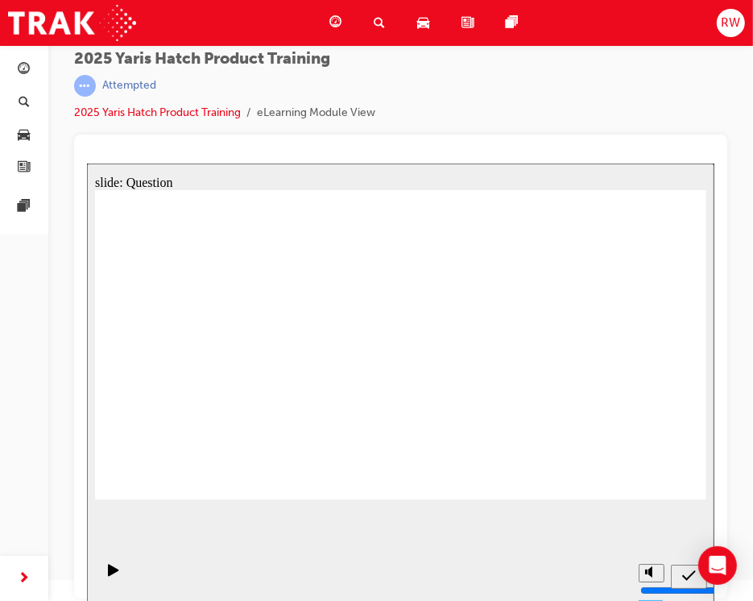
radio input "true"
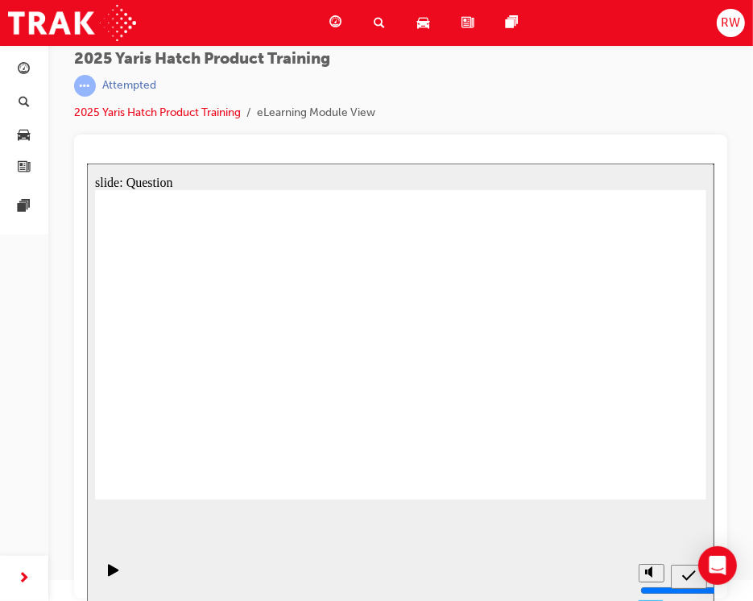
radio input "true"
